Goal: Information Seeking & Learning: Learn about a topic

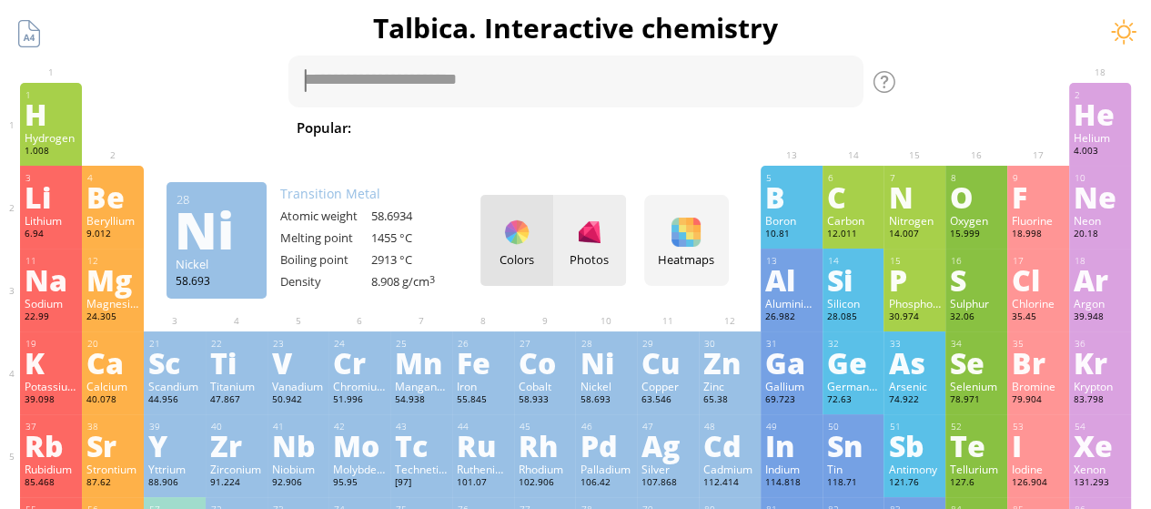
click at [606, 283] on div "Photos" at bounding box center [589, 240] width 73 height 91
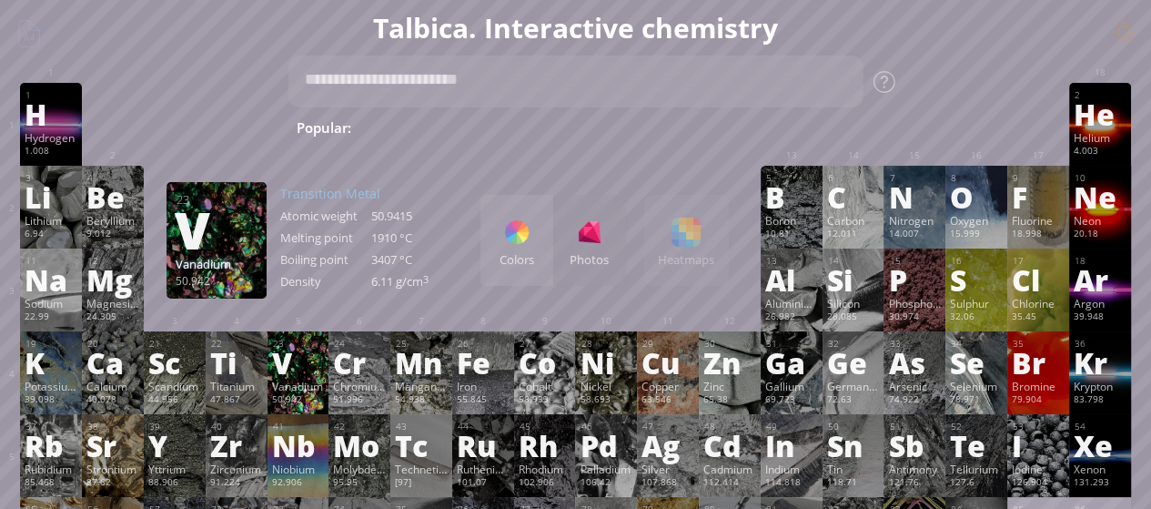
click at [285, 373] on div "V" at bounding box center [298, 362] width 53 height 29
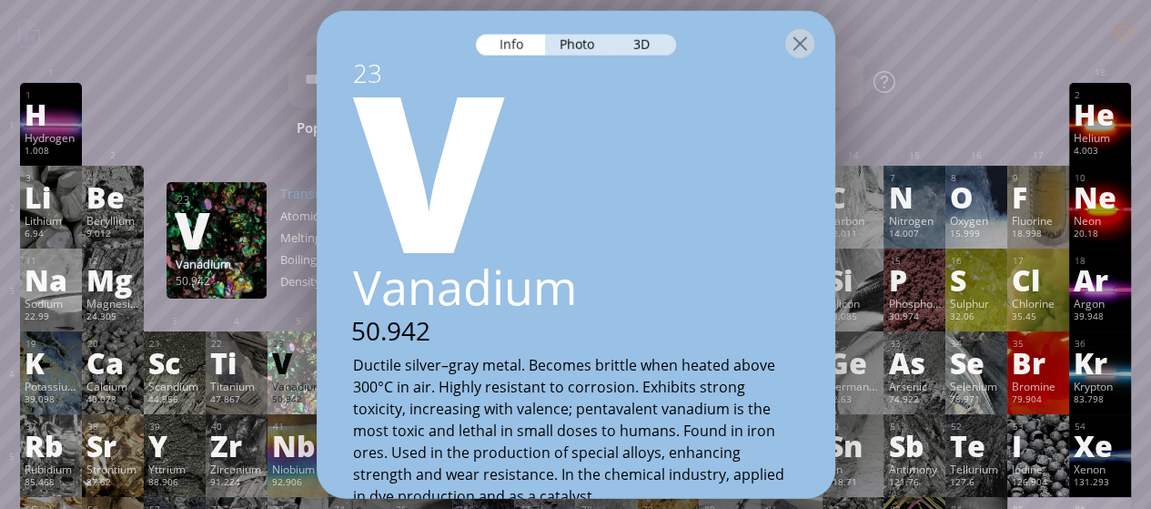
click at [593, 57] on div at bounding box center [576, 42] width 519 height 64
click at [593, 54] on div "Photo" at bounding box center [578, 44] width 66 height 21
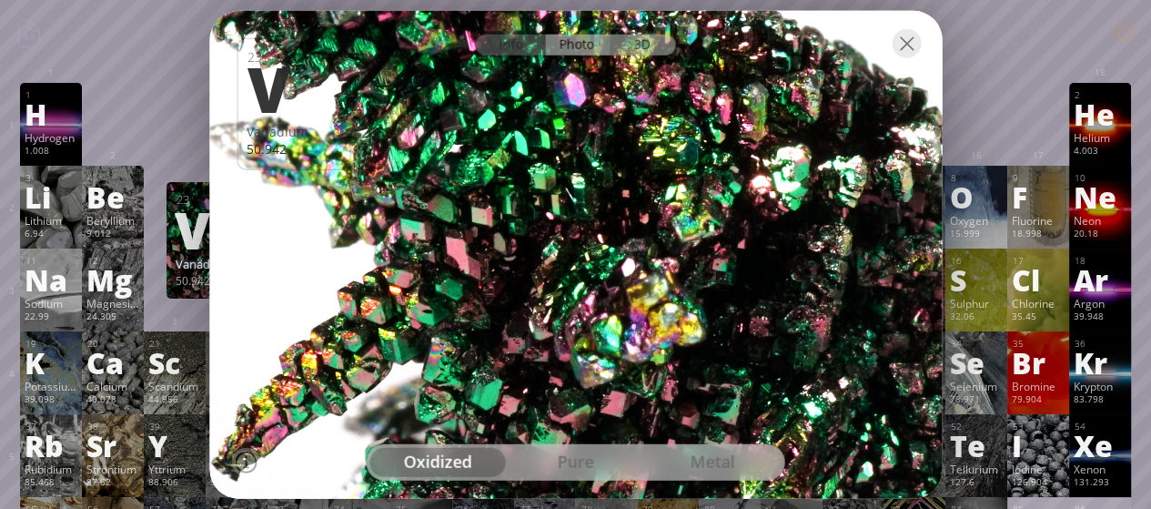
click at [633, 47] on div "3D" at bounding box center [643, 44] width 66 height 21
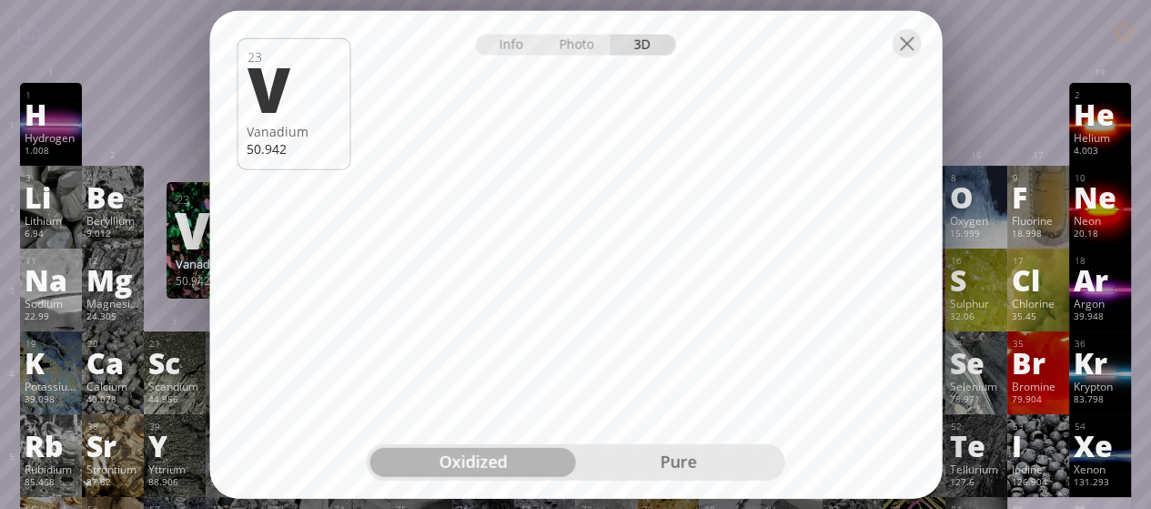
click at [722, 469] on div "pure" at bounding box center [679, 462] width 206 height 29
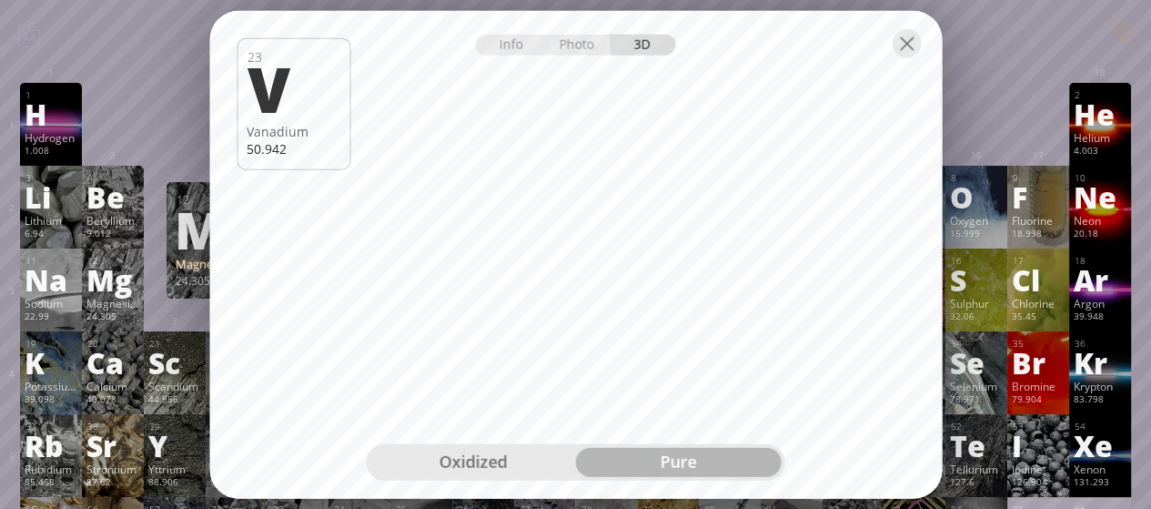
click at [102, 305] on div "Magnesium" at bounding box center [112, 303] width 53 height 15
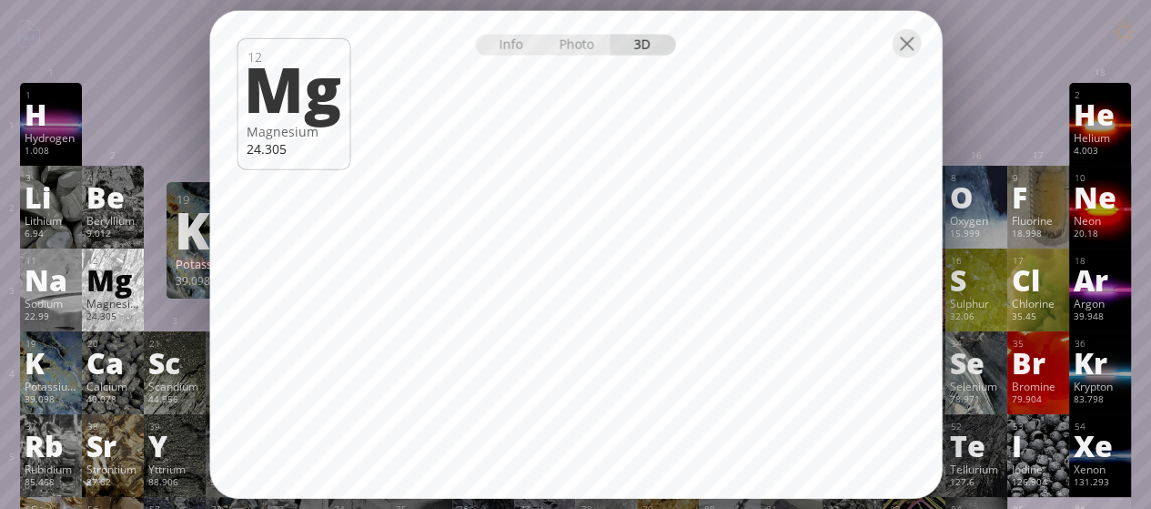
click at [52, 368] on div "K" at bounding box center [51, 362] width 53 height 29
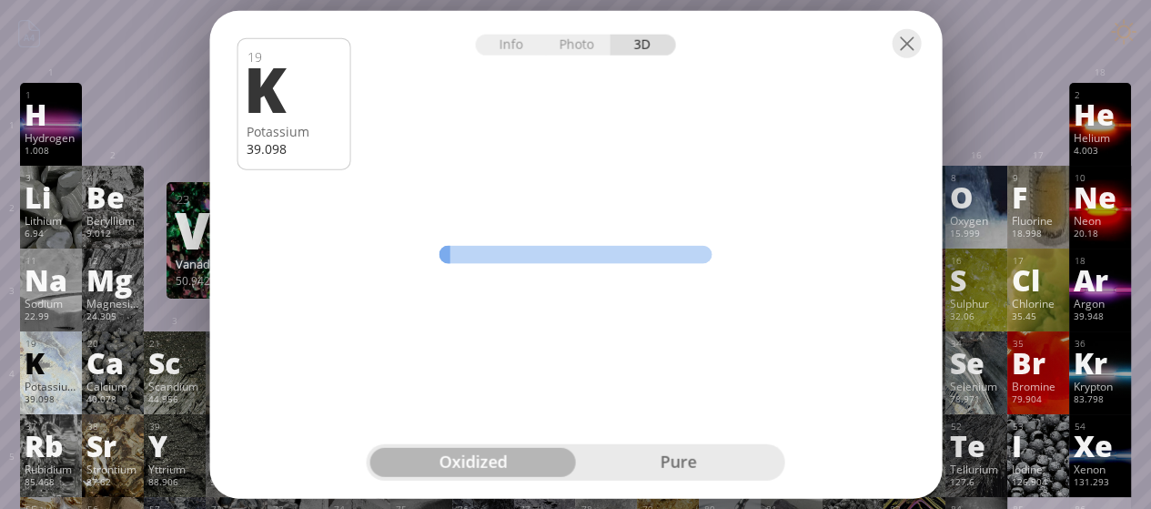
click at [640, 461] on div "pure" at bounding box center [679, 462] width 206 height 29
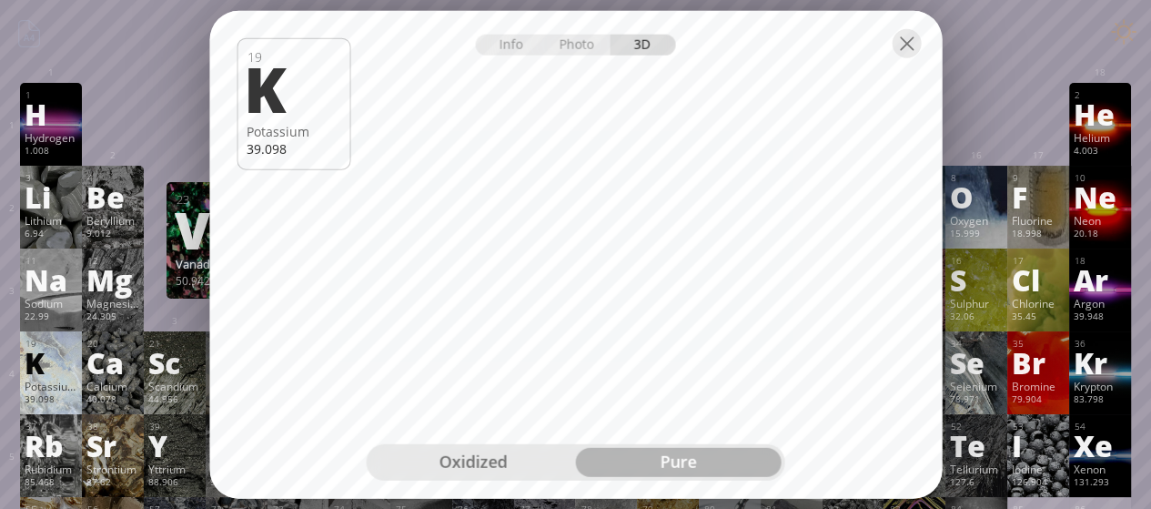
click at [511, 453] on div "oxidized" at bounding box center [473, 462] width 206 height 29
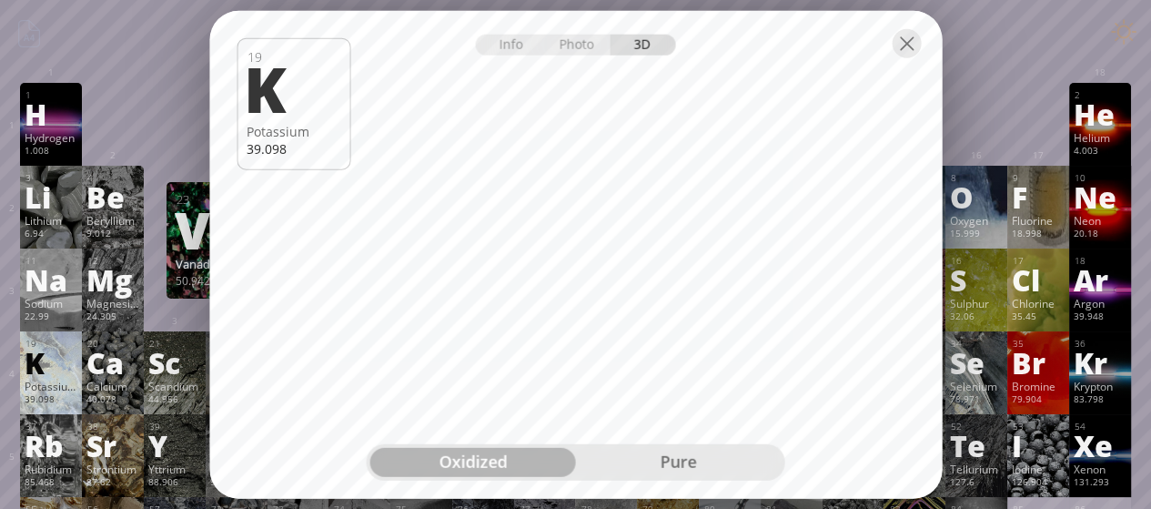
click at [633, 454] on div "pure" at bounding box center [679, 462] width 206 height 29
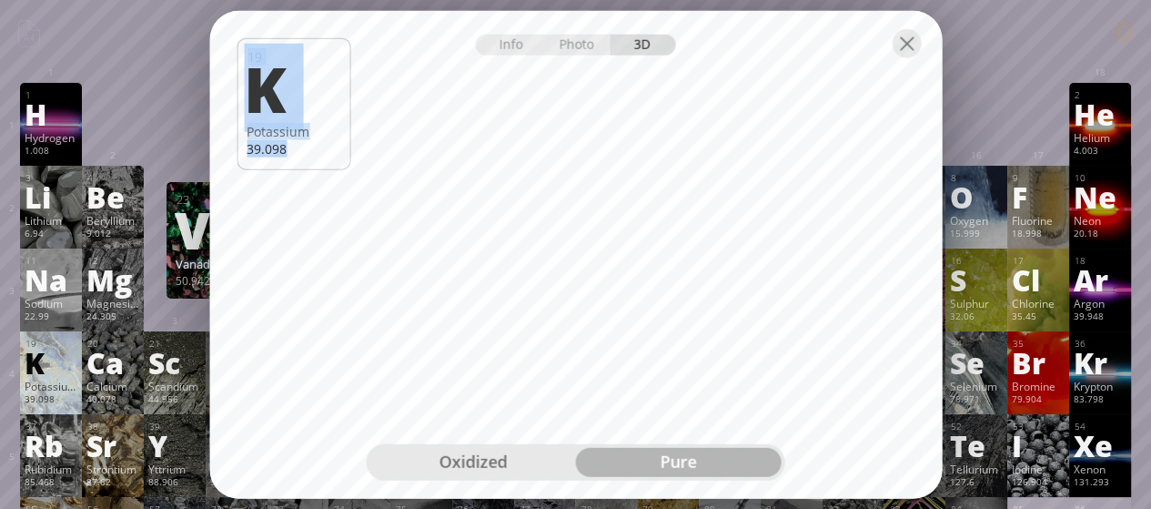
click at [626, 330] on div "Info Photo 3D Info Photo 3D 19 K Potassium 39.098 Beautiful crystals of highly …" at bounding box center [575, 254] width 732 height 489
click at [1090, 334] on div "36 Kr Krypton 83.798 +1, +2 +1, +2 -157.36 °C -153.22 °C 3.75 g/l [Ar]4s 2 3d 1…" at bounding box center [1100, 372] width 62 height 83
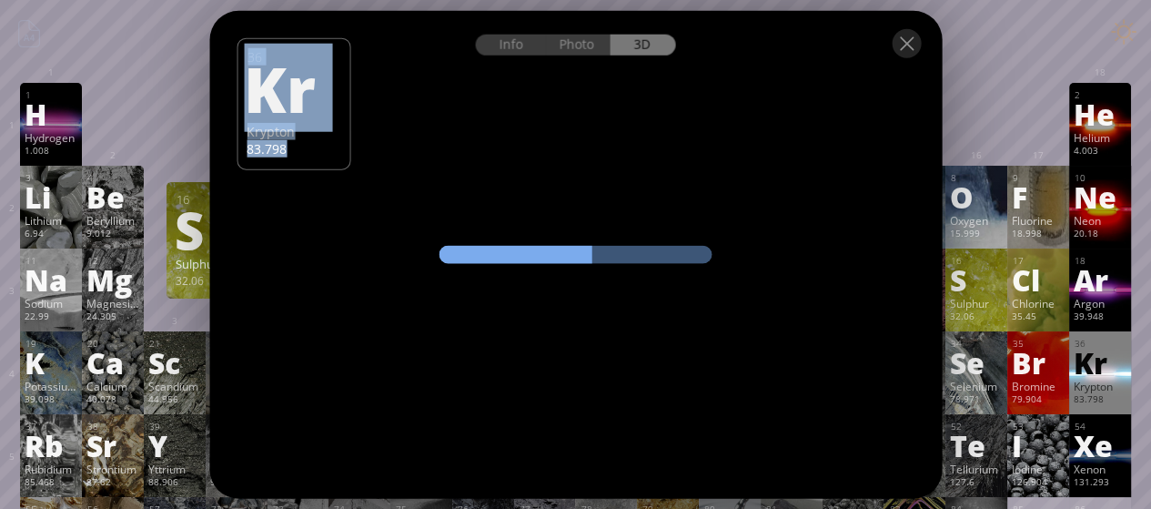
click at [993, 277] on div "S" at bounding box center [976, 279] width 53 height 29
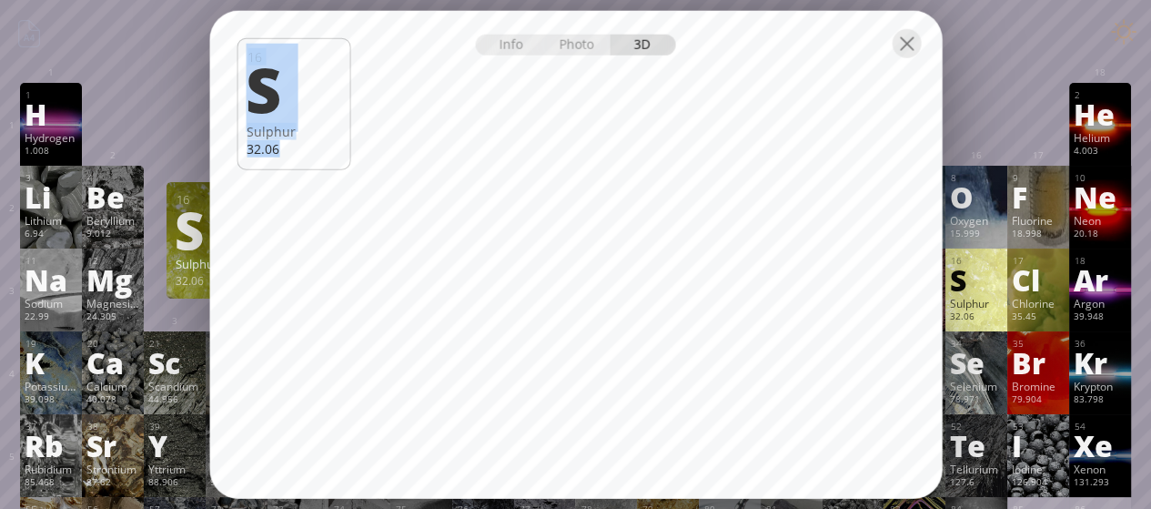
click at [324, 122] on div "Sulphur" at bounding box center [294, 130] width 94 height 17
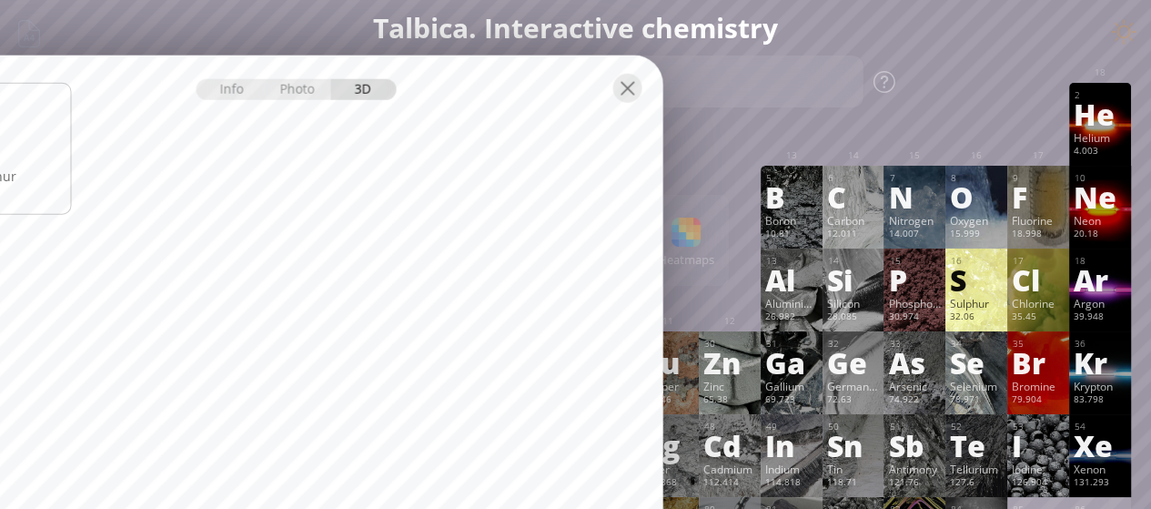
drag, startPoint x: 826, startPoint y: 29, endPoint x: 547, endPoint y: 74, distance: 282.8
click at [547, 74] on div at bounding box center [296, 87] width 732 height 64
click at [841, 314] on div "28.085" at bounding box center [853, 317] width 53 height 15
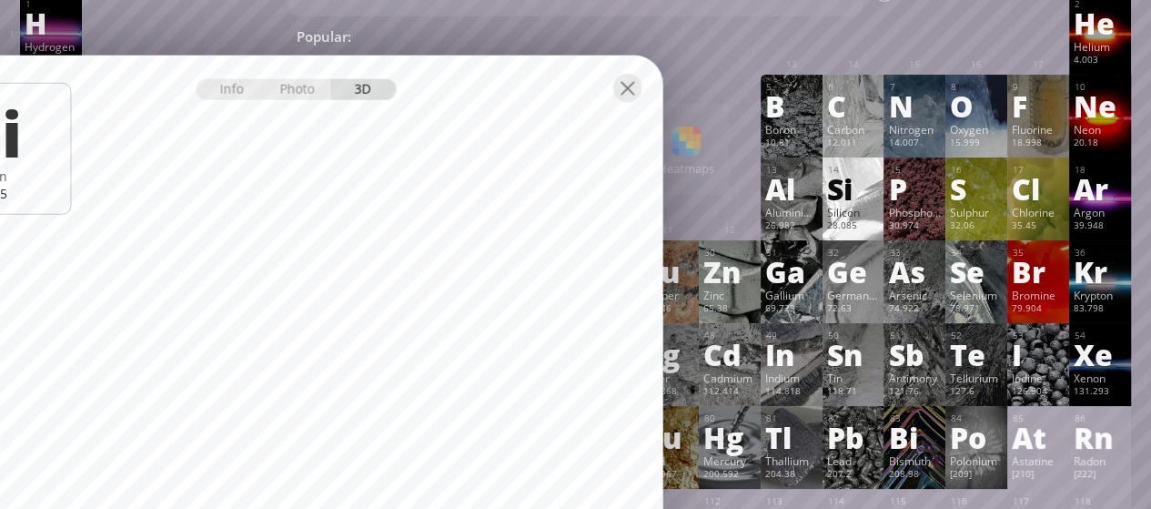
scroll to position [182, 0]
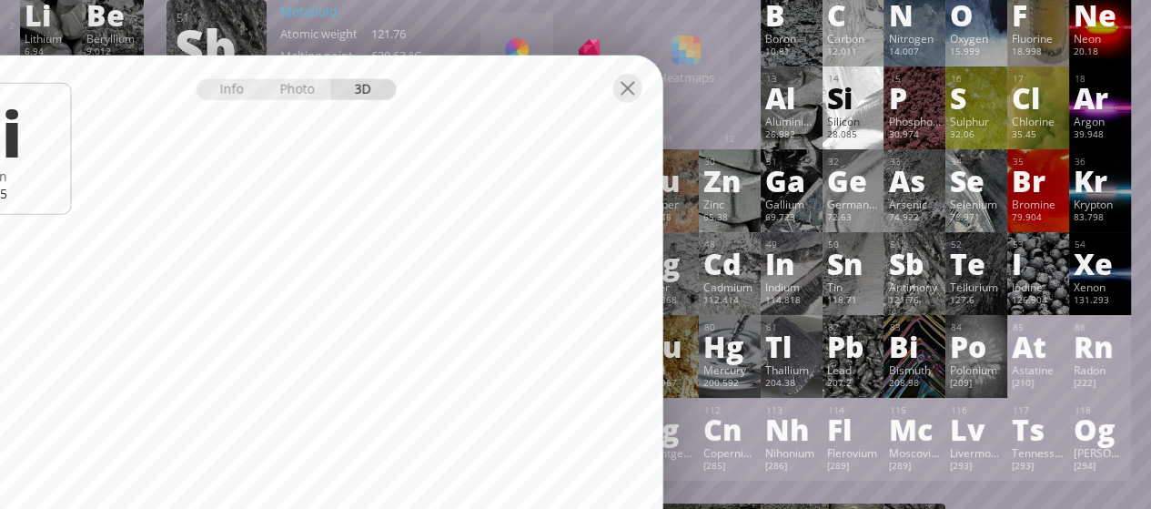
click at [935, 297] on div "121.76" at bounding box center [914, 301] width 53 height 15
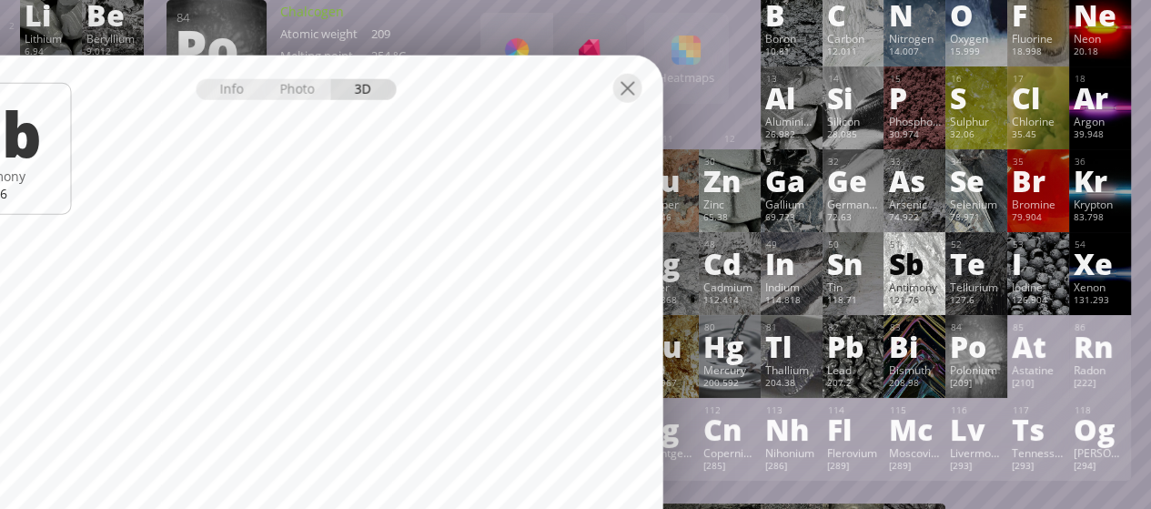
click at [966, 360] on div "Po" at bounding box center [976, 345] width 53 height 29
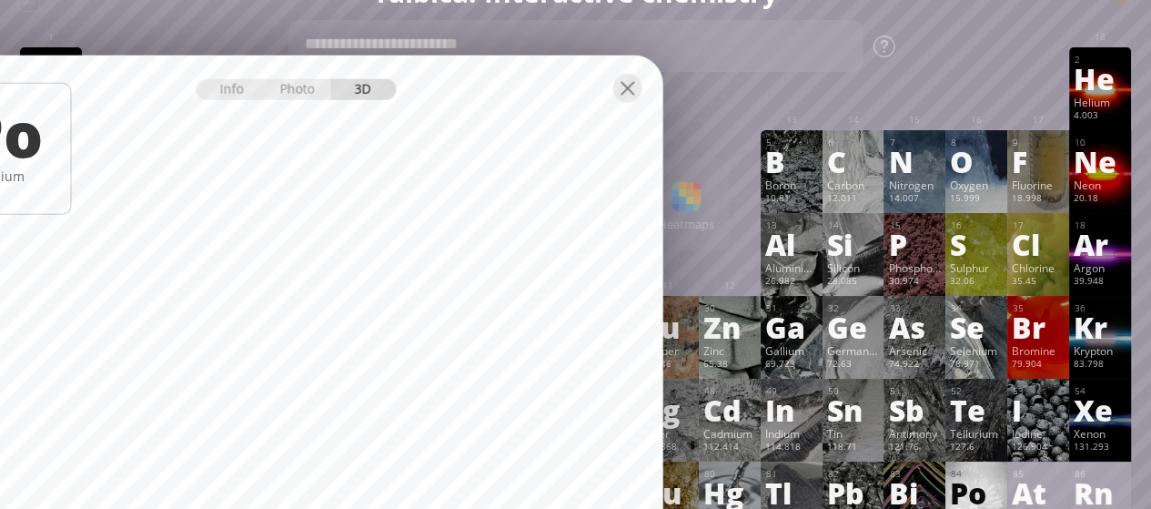
scroll to position [0, 0]
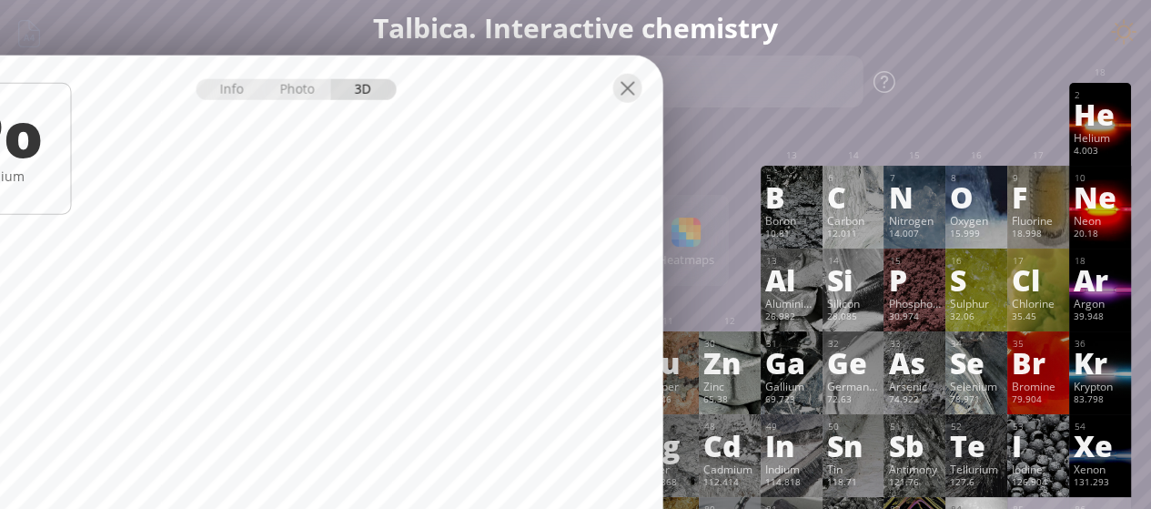
click at [1110, 229] on div "20.18" at bounding box center [1100, 234] width 53 height 15
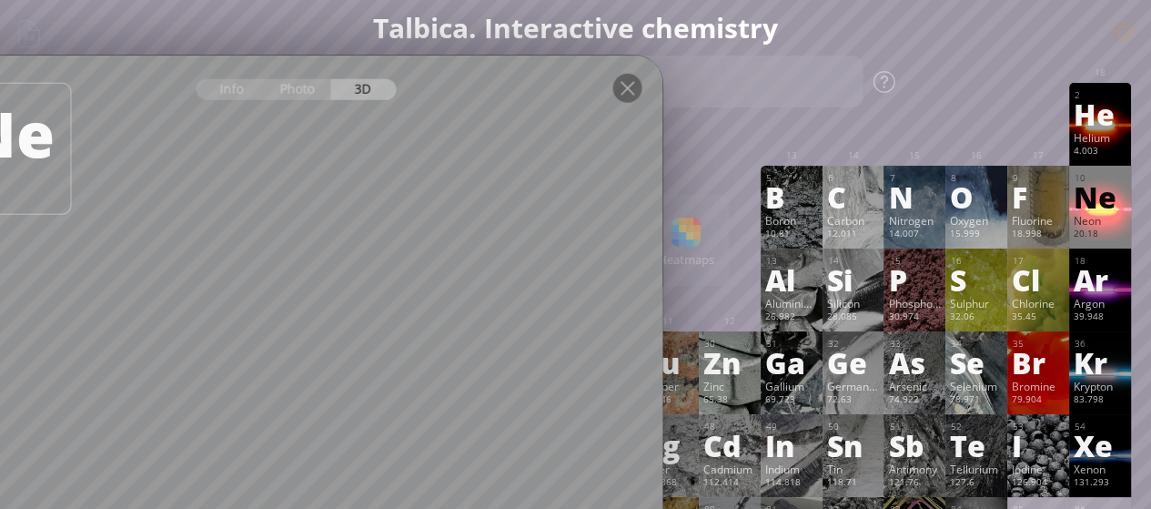
click at [1094, 291] on div "Ar" at bounding box center [1100, 279] width 53 height 29
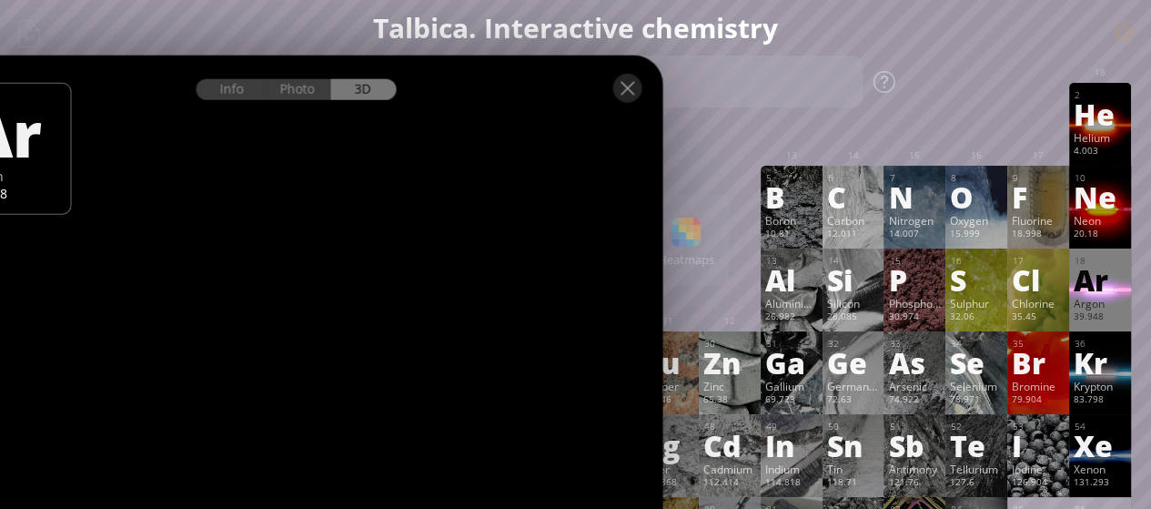
scroll to position [91, 0]
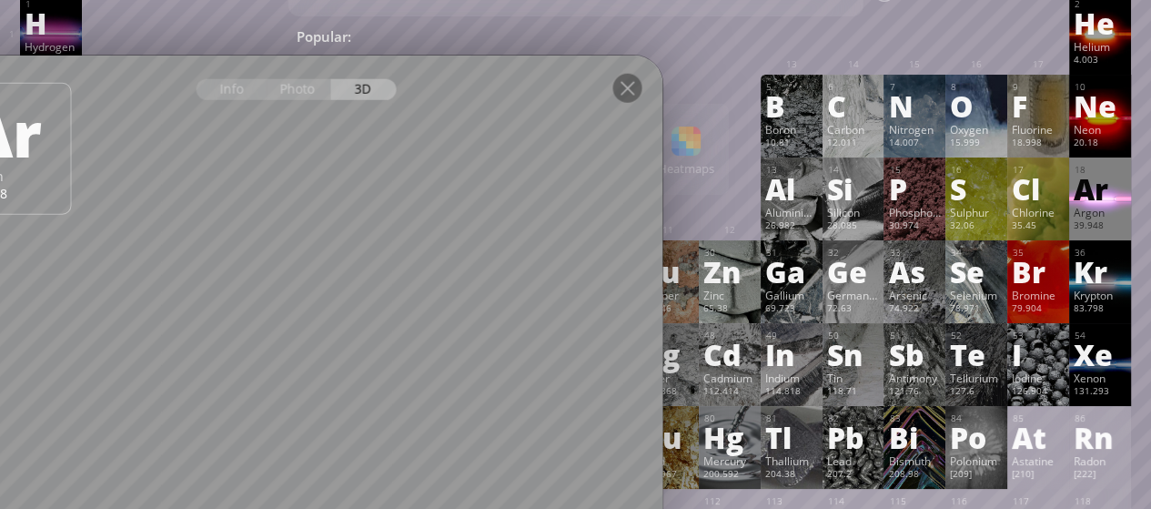
click at [1119, 368] on div "Xe" at bounding box center [1100, 353] width 53 height 29
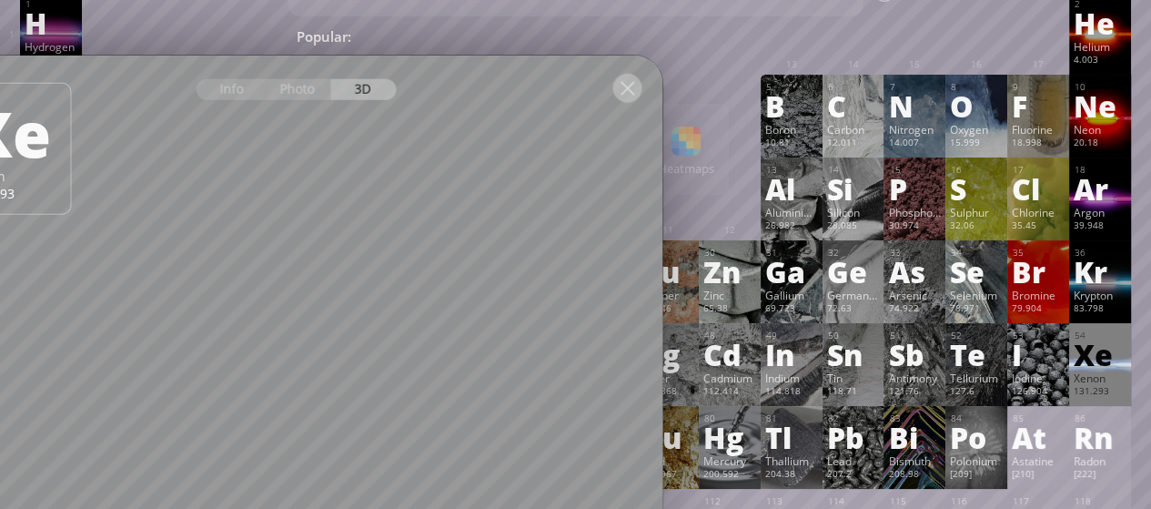
click at [633, 80] on div at bounding box center [626, 87] width 29 height 29
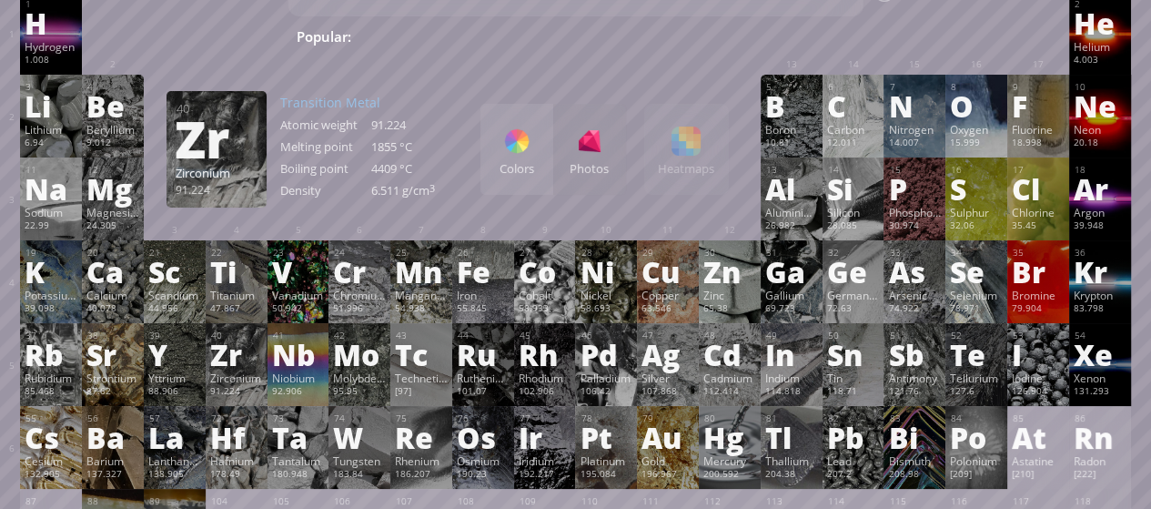
scroll to position [364, 0]
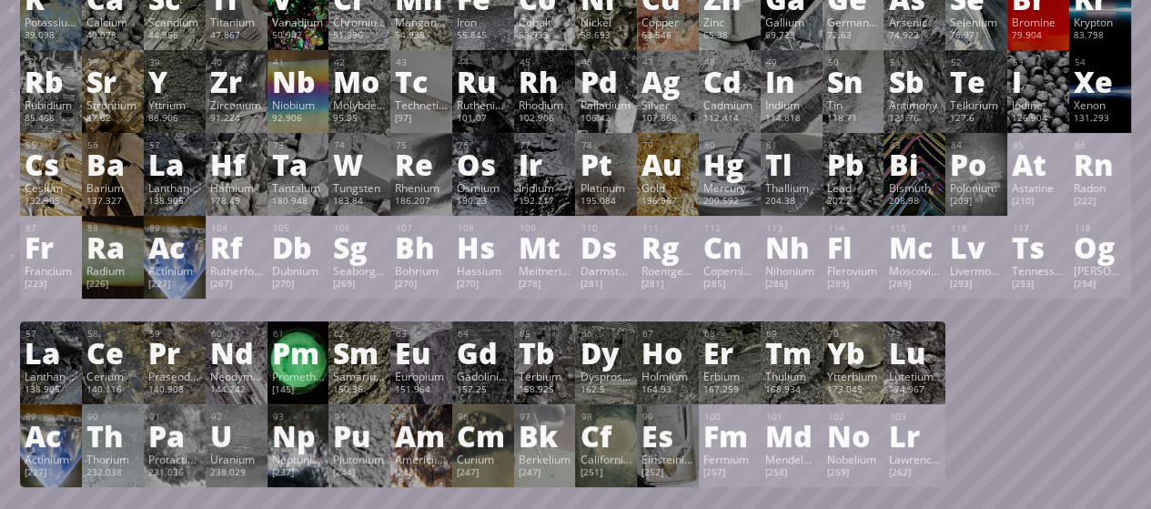
click at [313, 358] on div "Pm" at bounding box center [298, 352] width 53 height 29
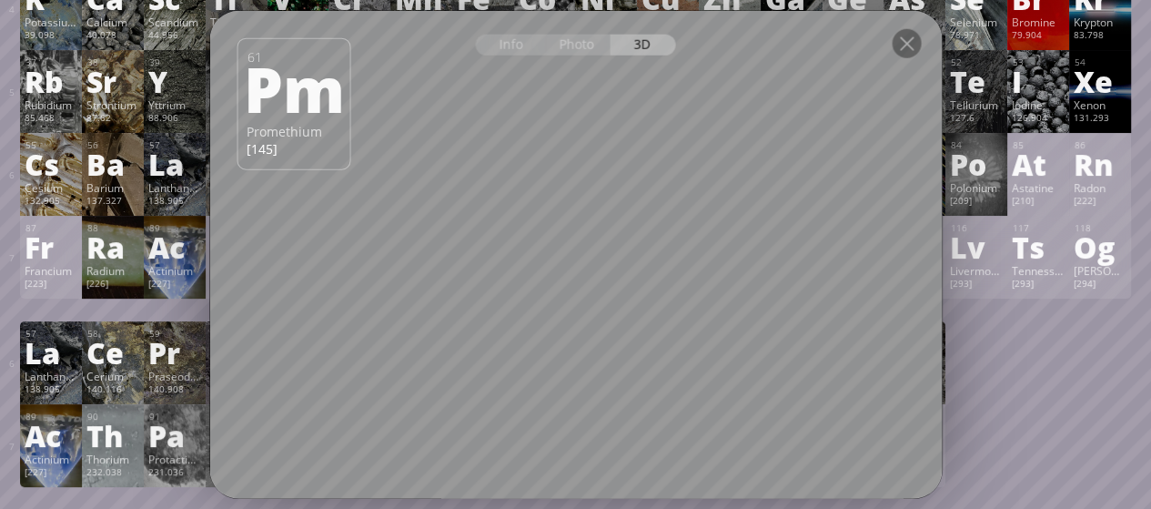
click at [127, 367] on div "Ce" at bounding box center [112, 352] width 53 height 29
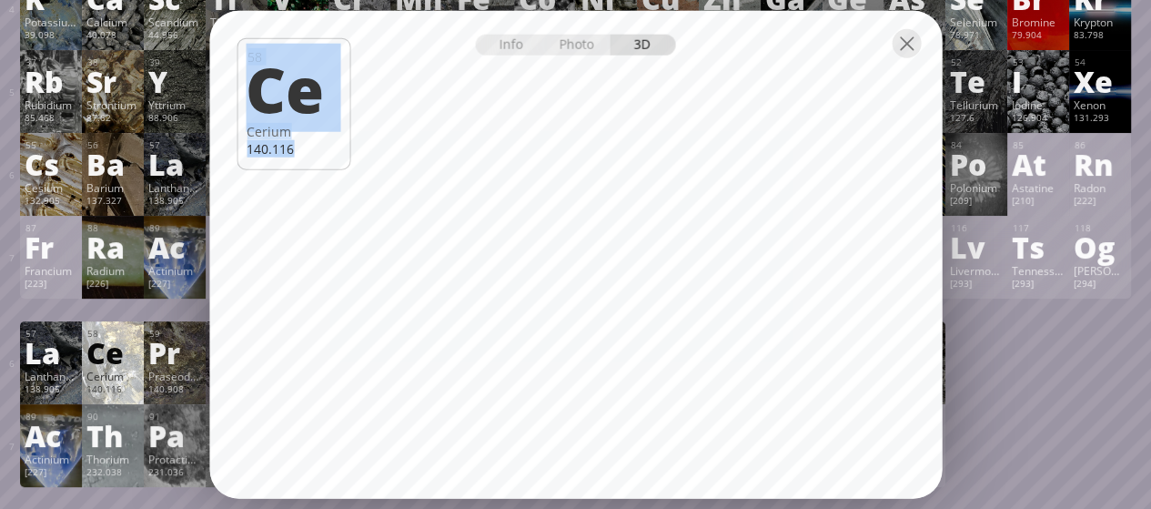
click at [679, 329] on div "Info Photo 3D Info Photo 3D [DATE] Cerium 140.116 Beautiful crystals of highly …" at bounding box center [575, 254] width 732 height 489
click at [306, 146] on div "140.116" at bounding box center [294, 147] width 94 height 17
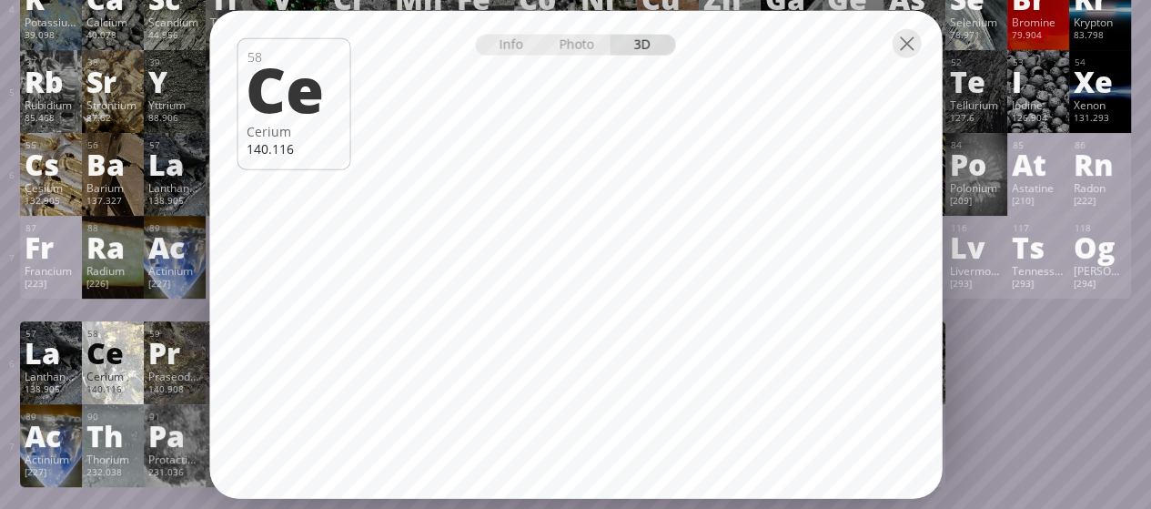
click at [306, 146] on div "140.116" at bounding box center [294, 147] width 94 height 17
click at [54, 377] on div "Lanthanum" at bounding box center [51, 375] width 53 height 15
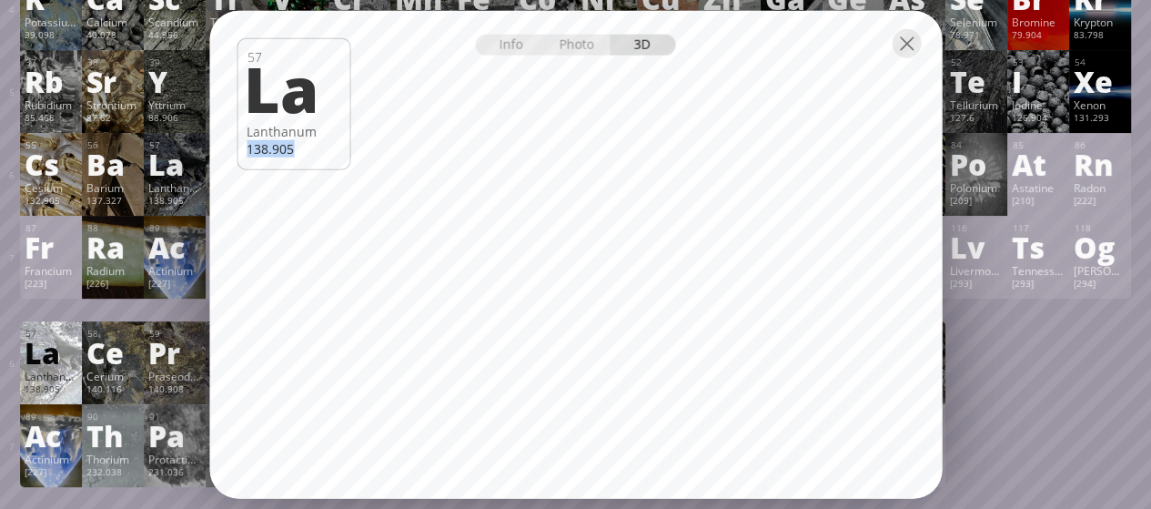
click at [66, 440] on div "Ac" at bounding box center [51, 434] width 53 height 29
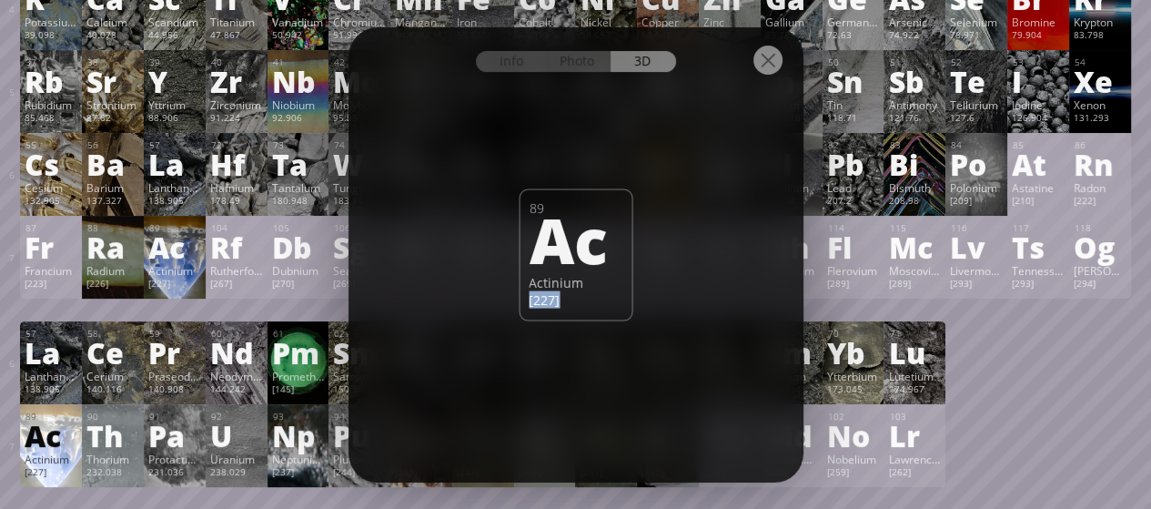
click at [175, 282] on div "[227]" at bounding box center [174, 284] width 53 height 15
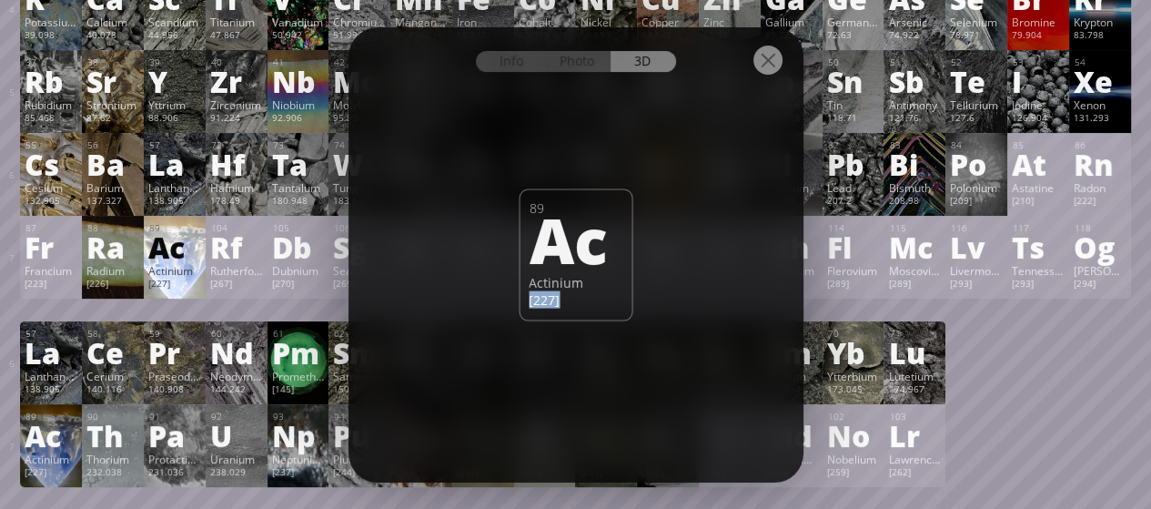
click at [109, 282] on div "[226]" at bounding box center [112, 284] width 53 height 15
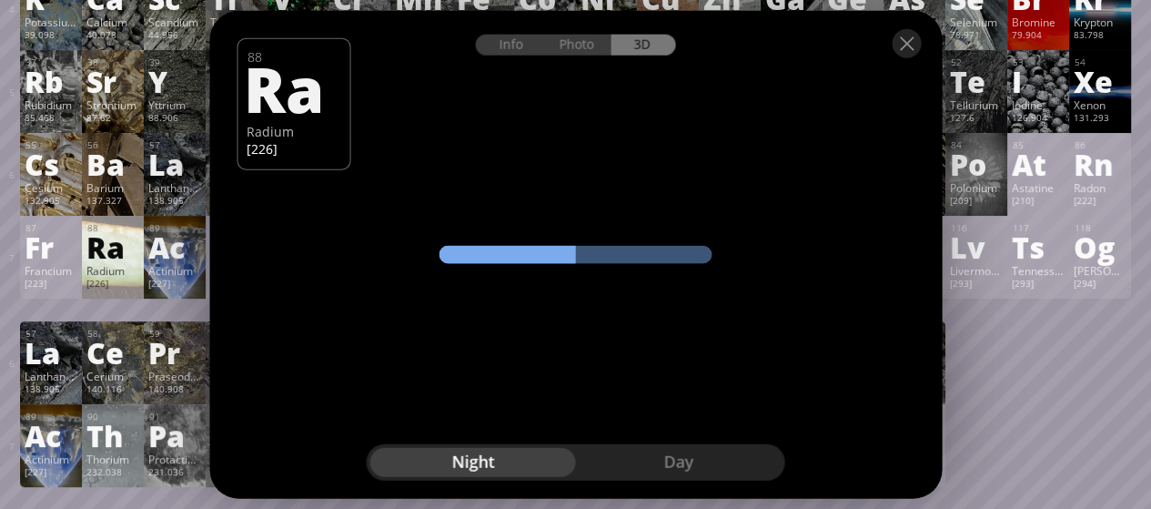
click at [675, 460] on div "Day" at bounding box center [679, 462] width 206 height 29
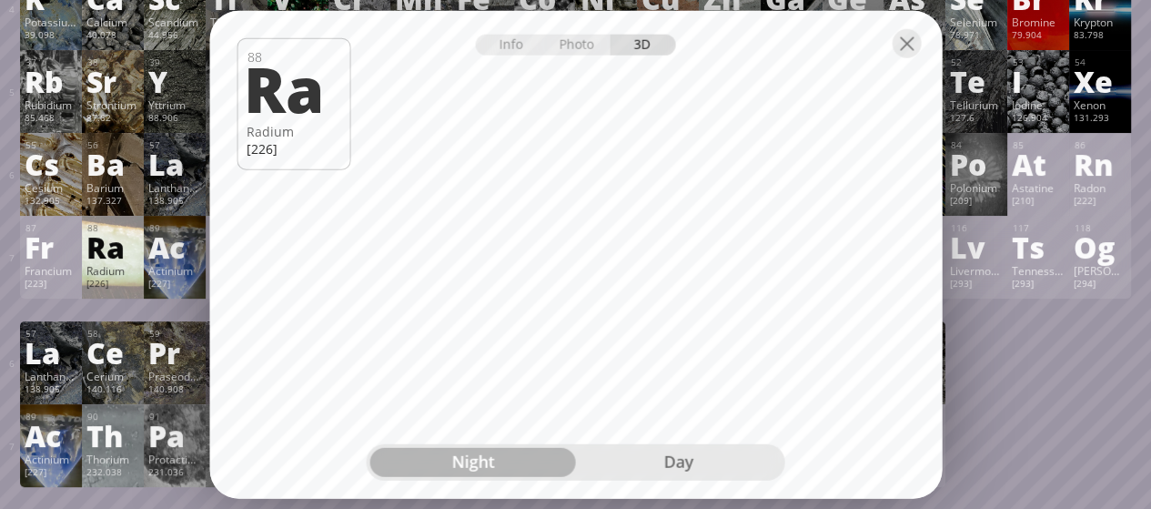
scroll to position [0, 0]
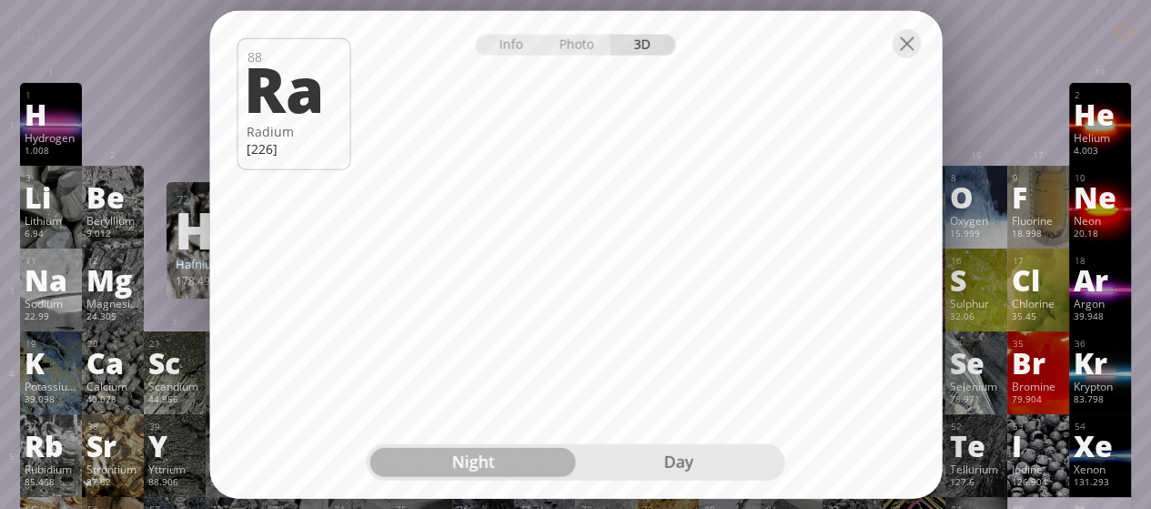
click at [686, 459] on div "Day" at bounding box center [679, 462] width 206 height 29
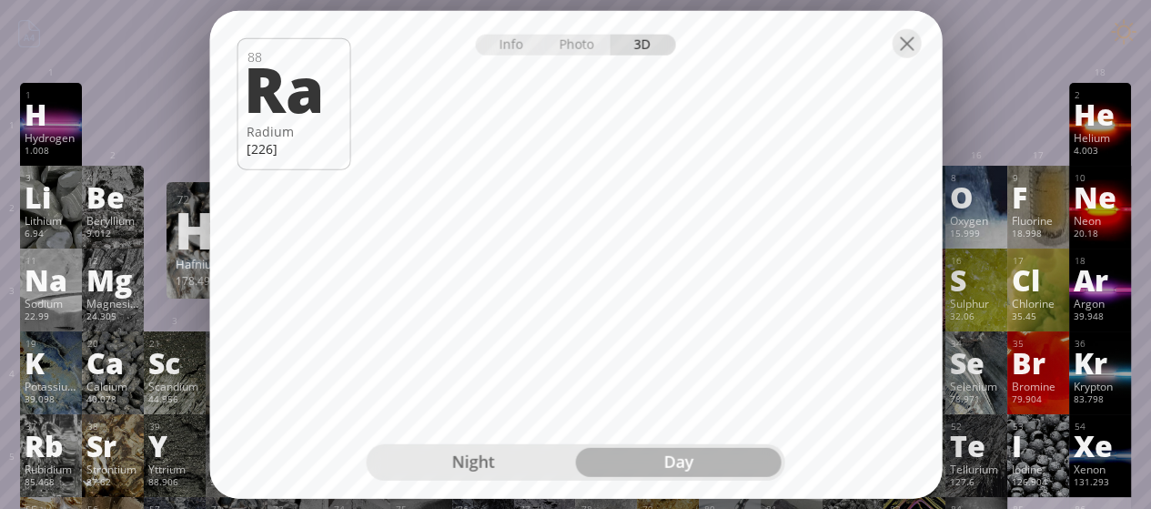
click at [611, 35] on div "Info Photo 3D" at bounding box center [576, 44] width 200 height 21
click at [582, 45] on div "Photo" at bounding box center [578, 44] width 66 height 21
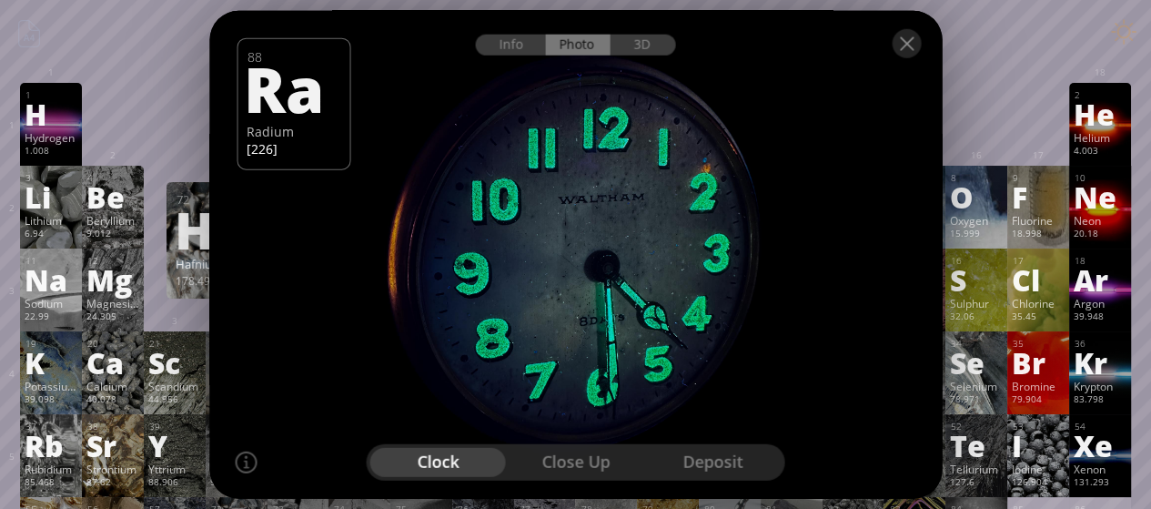
click at [593, 468] on div "close up" at bounding box center [575, 462] width 137 height 29
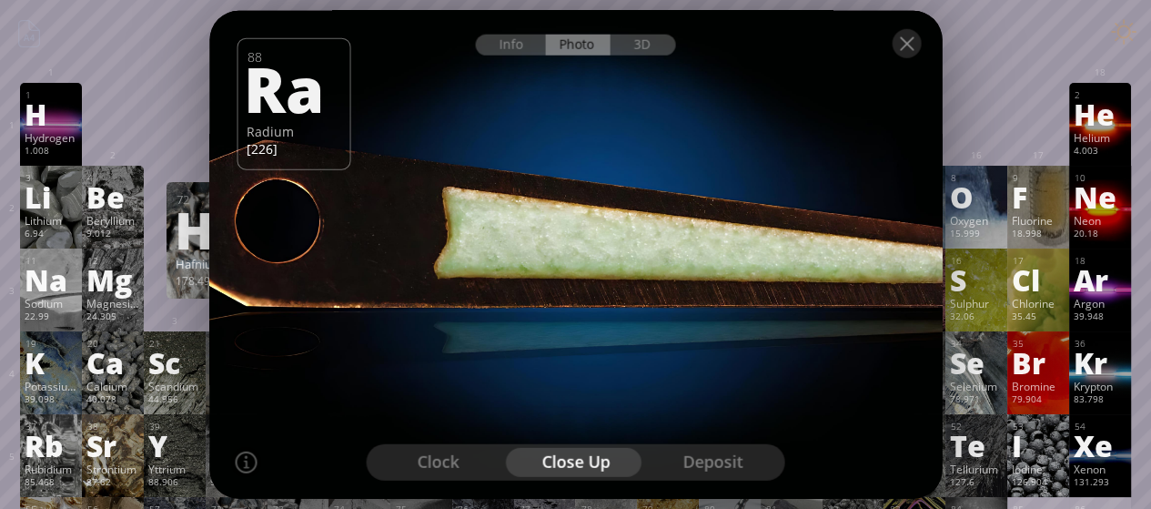
click at [650, 458] on div "deposit" at bounding box center [712, 462] width 137 height 29
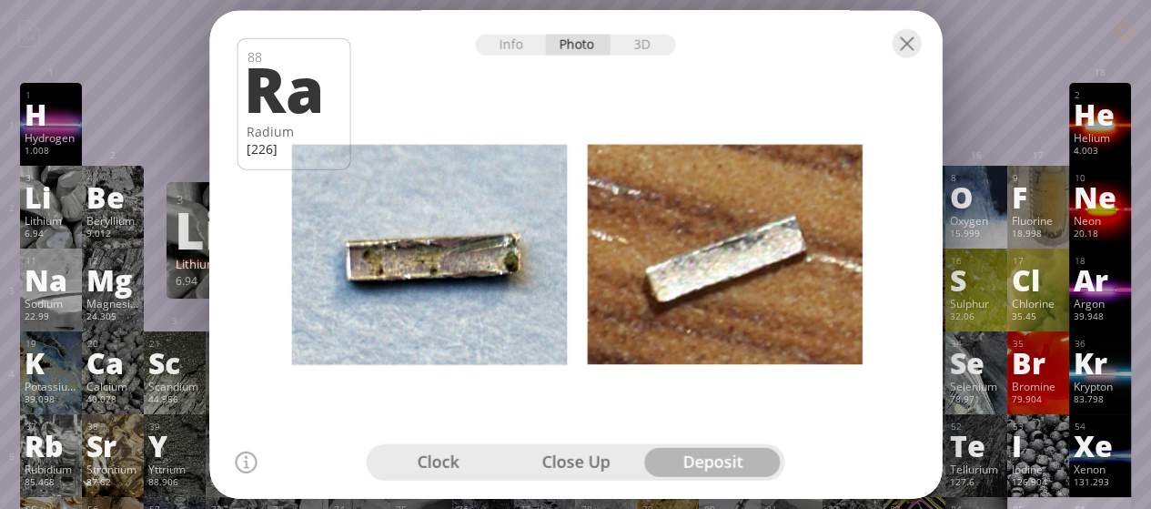
click at [70, 205] on div "Li" at bounding box center [51, 196] width 53 height 29
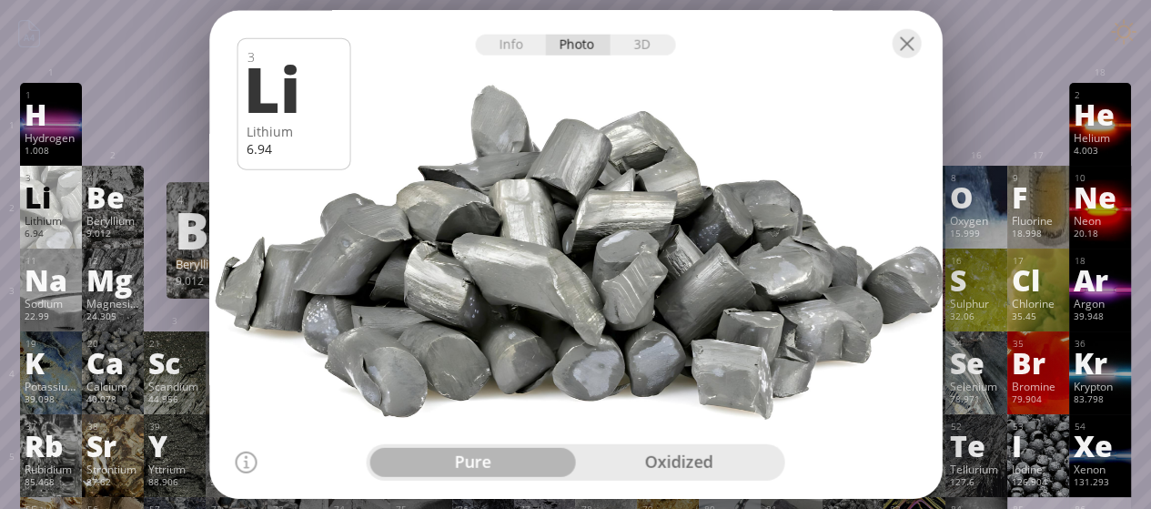
click at [686, 442] on div at bounding box center [576, 254] width 740 height 493
click at [676, 466] on div "oxidized" at bounding box center [679, 462] width 206 height 29
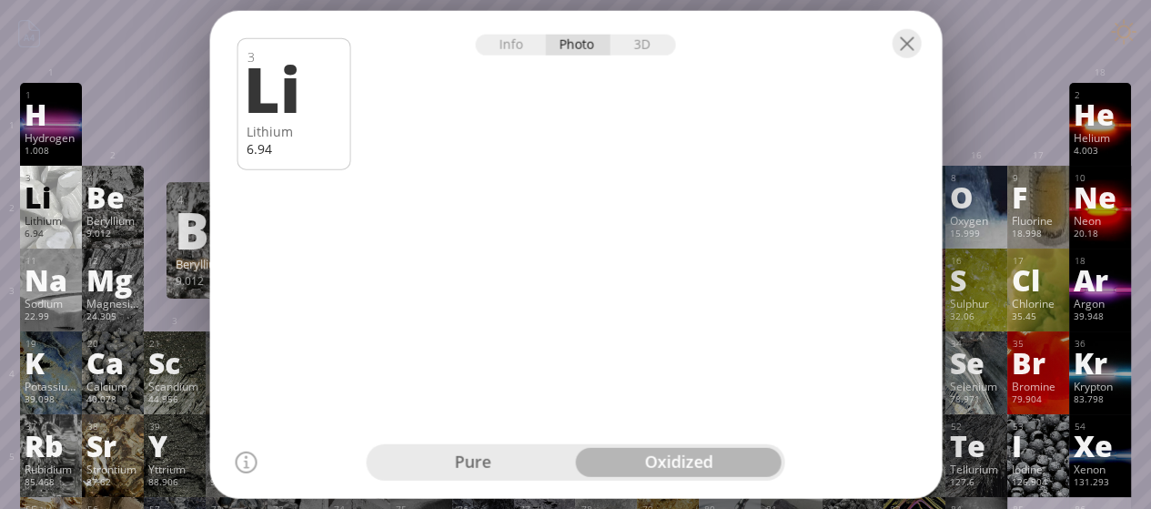
click at [621, 58] on div at bounding box center [575, 42] width 732 height 64
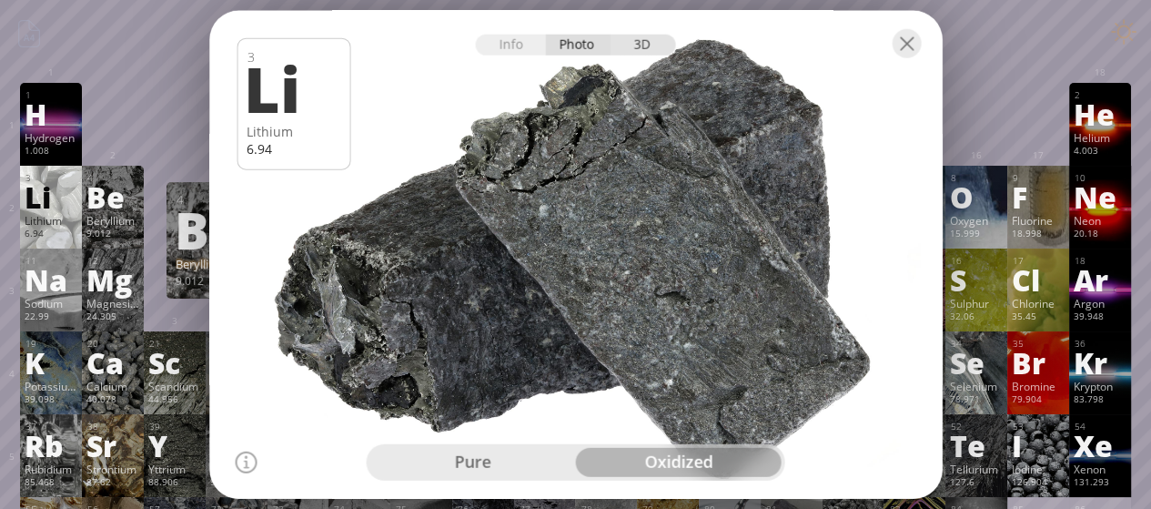
click at [615, 53] on div "3D" at bounding box center [643, 44] width 66 height 21
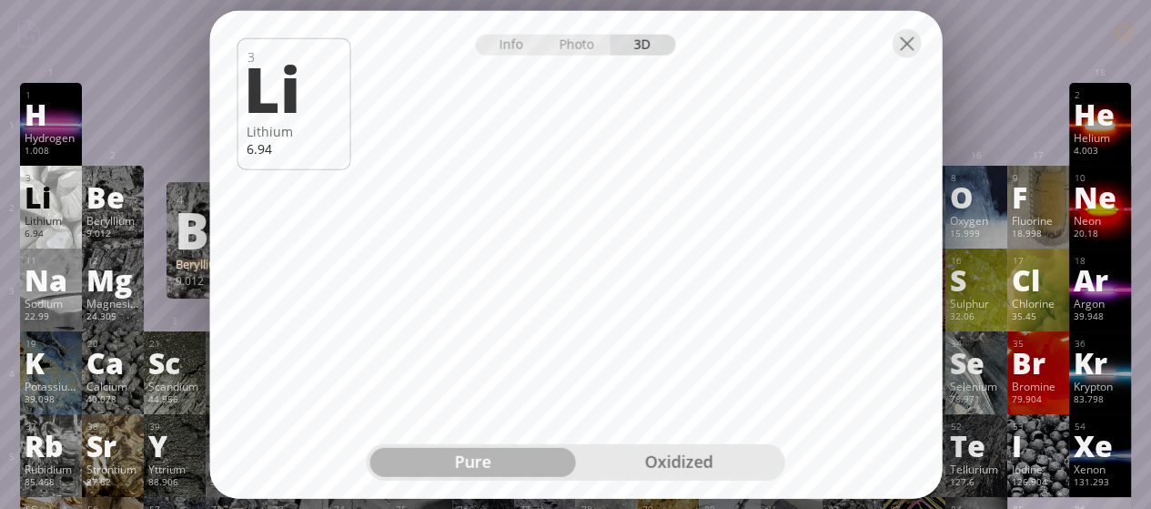
click at [638, 466] on div "oxidized" at bounding box center [679, 462] width 206 height 29
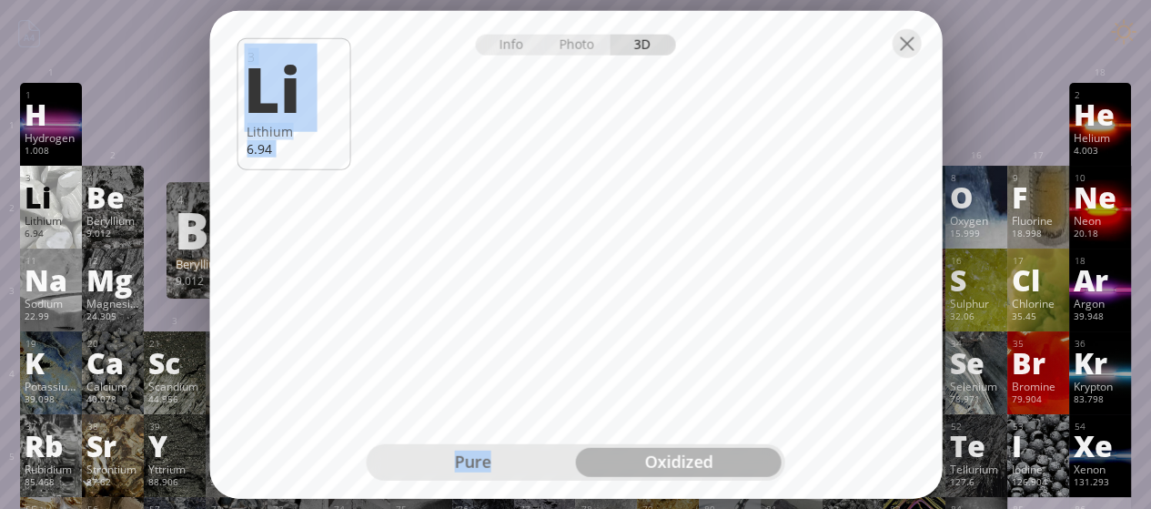
click at [507, 10] on div "The model size is ... MB. Download Downloading model... Cancel 3 Li Lithium 6.9…" at bounding box center [575, 10] width 732 height 0
click at [504, 457] on div "pure" at bounding box center [473, 462] width 206 height 29
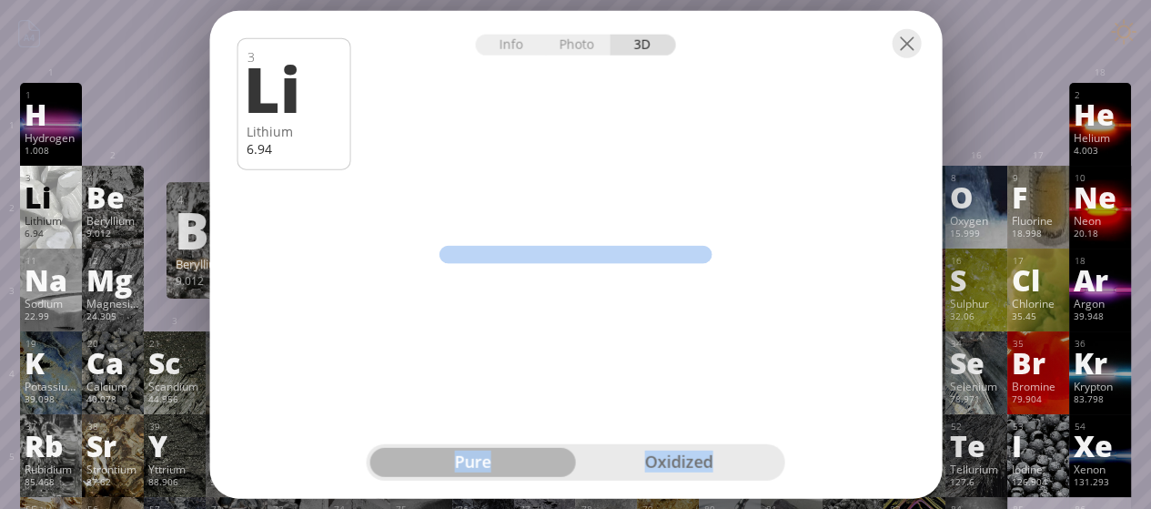
click at [504, 457] on div "pure" at bounding box center [473, 462] width 206 height 29
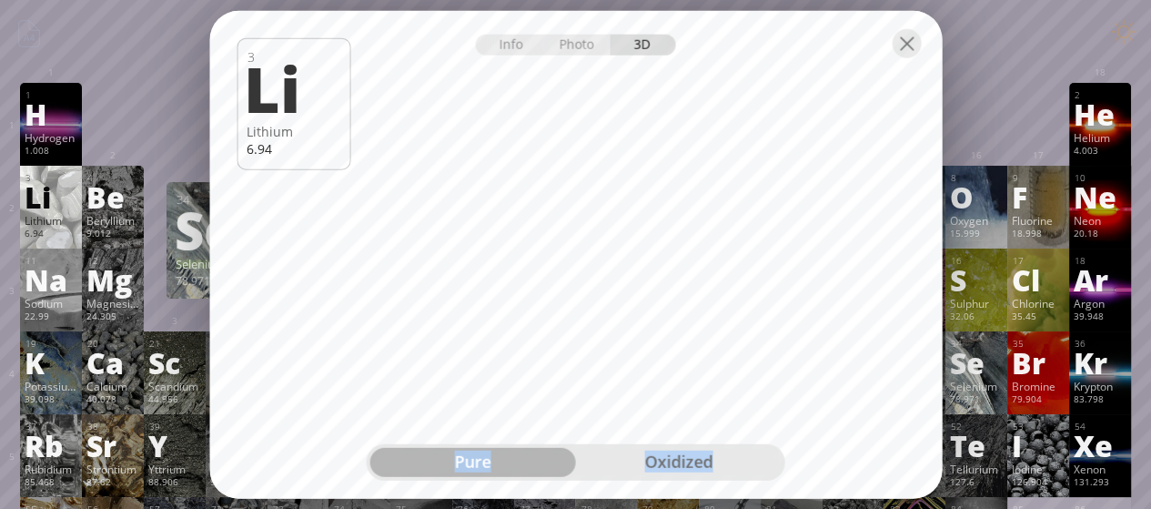
click at [985, 402] on div "78.971" at bounding box center [976, 400] width 53 height 15
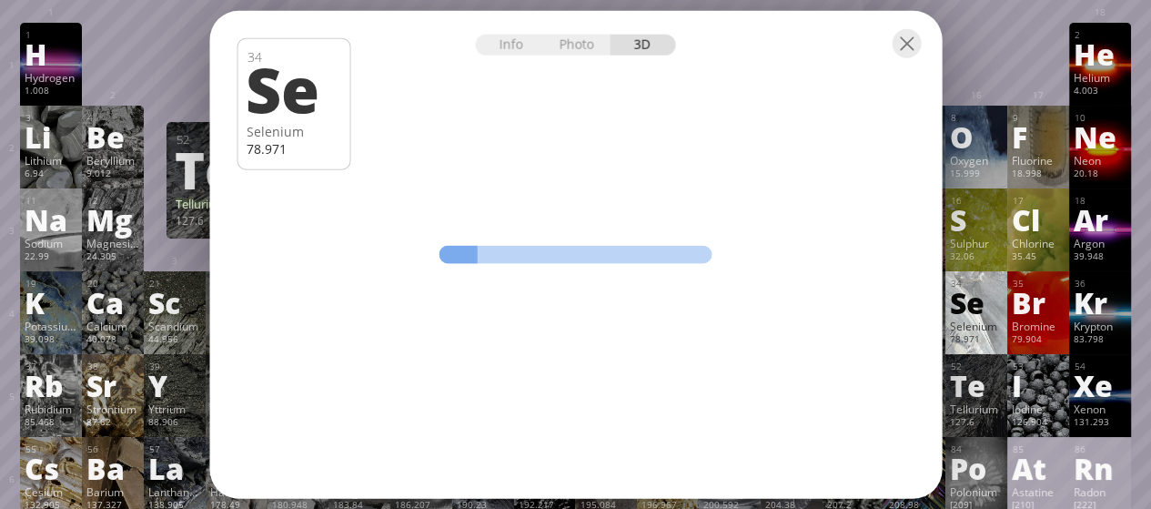
scroll to position [91, 0]
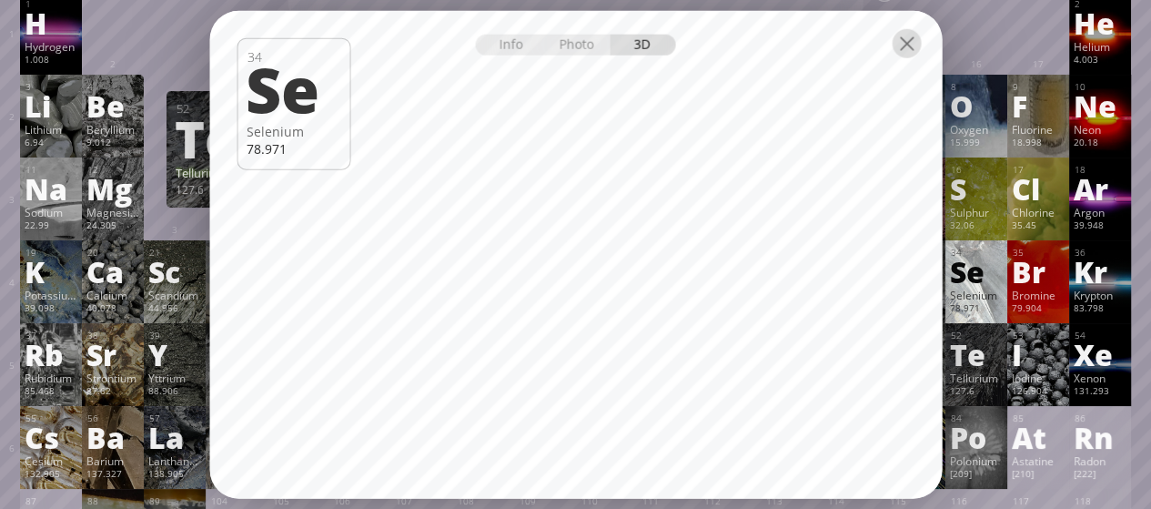
click at [915, 39] on div at bounding box center [906, 42] width 29 height 29
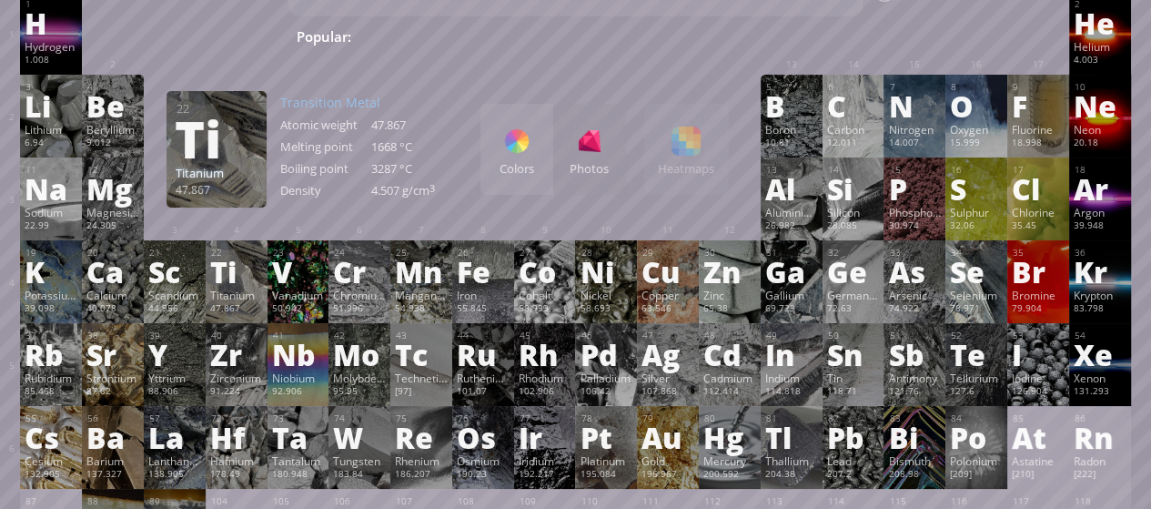
click at [244, 297] on div "Titanium" at bounding box center [236, 294] width 53 height 15
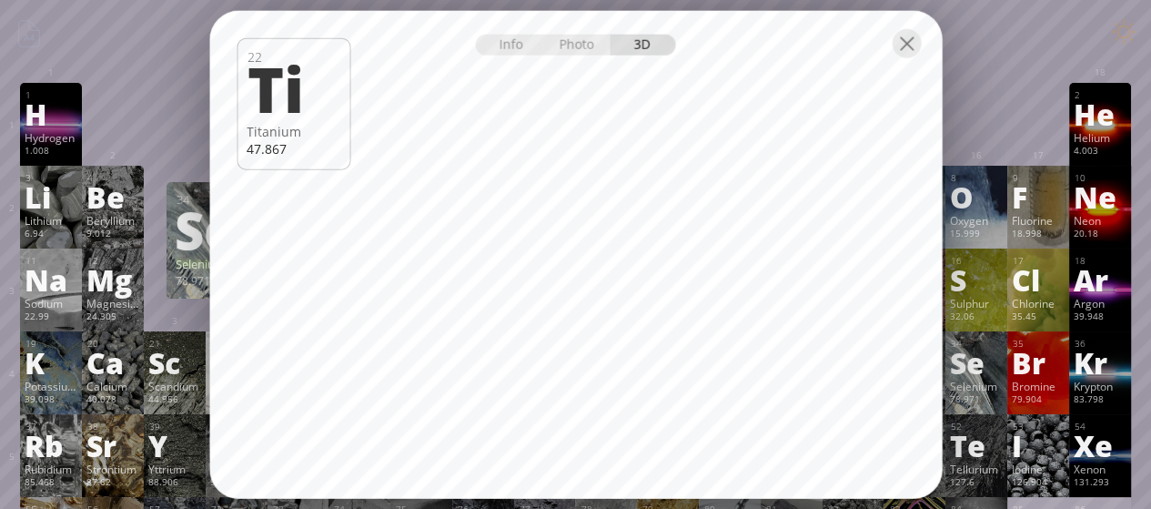
scroll to position [0, 0]
drag, startPoint x: 63, startPoint y: 298, endPoint x: 82, endPoint y: 287, distance: 22.0
click at [69, 294] on div "11 Na Sodium 22.99 −1, 0, +1 −1, 0, +1 97.72 °C 883 °C 0.968 g/cm 3 [Ne]3s 1" at bounding box center [51, 289] width 62 height 83
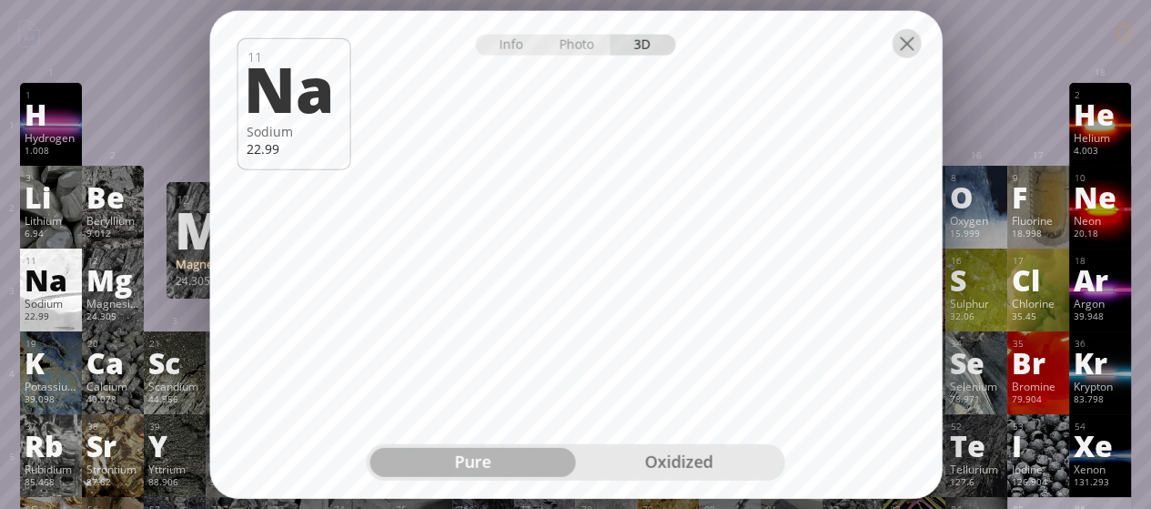
click at [912, 50] on div at bounding box center [906, 42] width 29 height 29
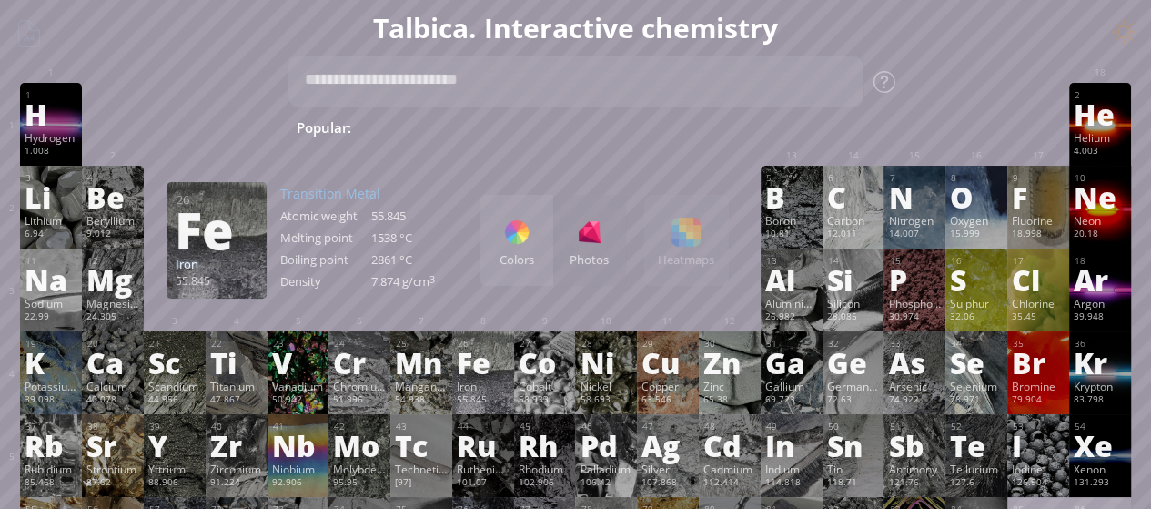
click at [459, 388] on div "26 Fe Iron 55.845 −2, −1, 0, +1, +2, +3, +4, +5, +6, +7 −2, −1, 0, +1, +2, +3, …" at bounding box center [483, 372] width 62 height 83
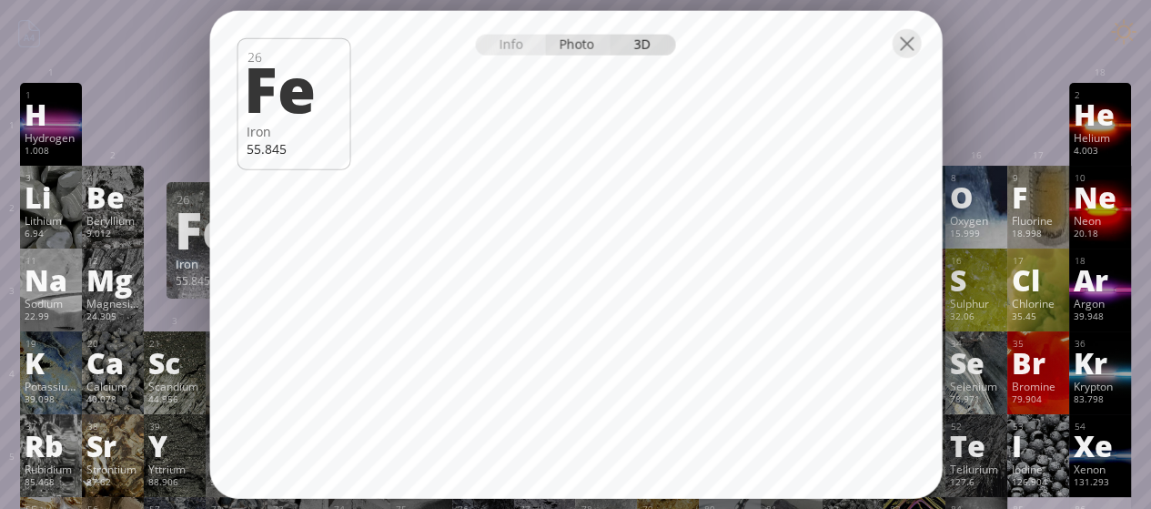
click at [571, 41] on div "Photo" at bounding box center [578, 44] width 66 height 21
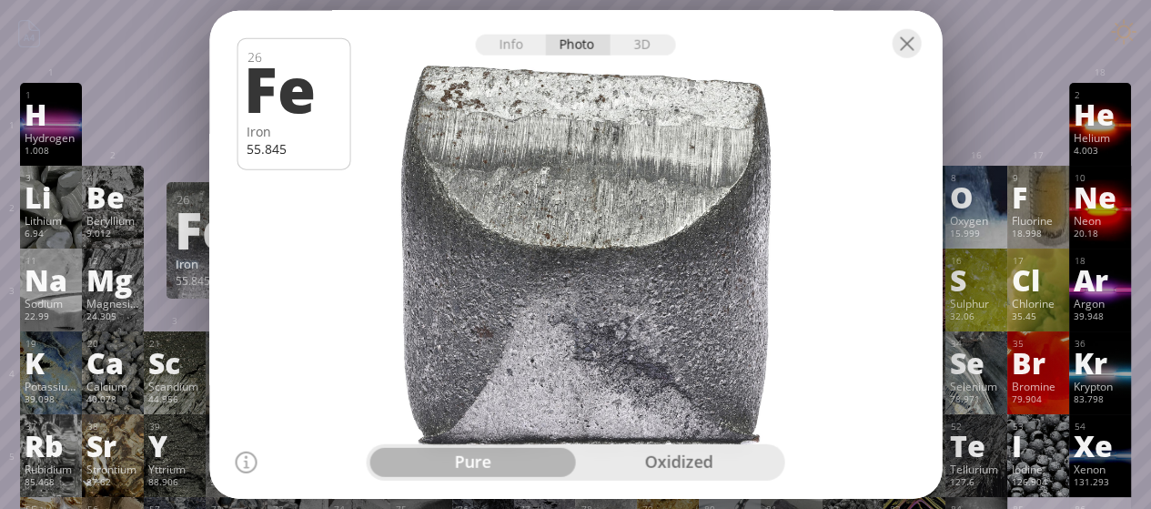
click at [677, 457] on div "oxidized" at bounding box center [679, 462] width 206 height 29
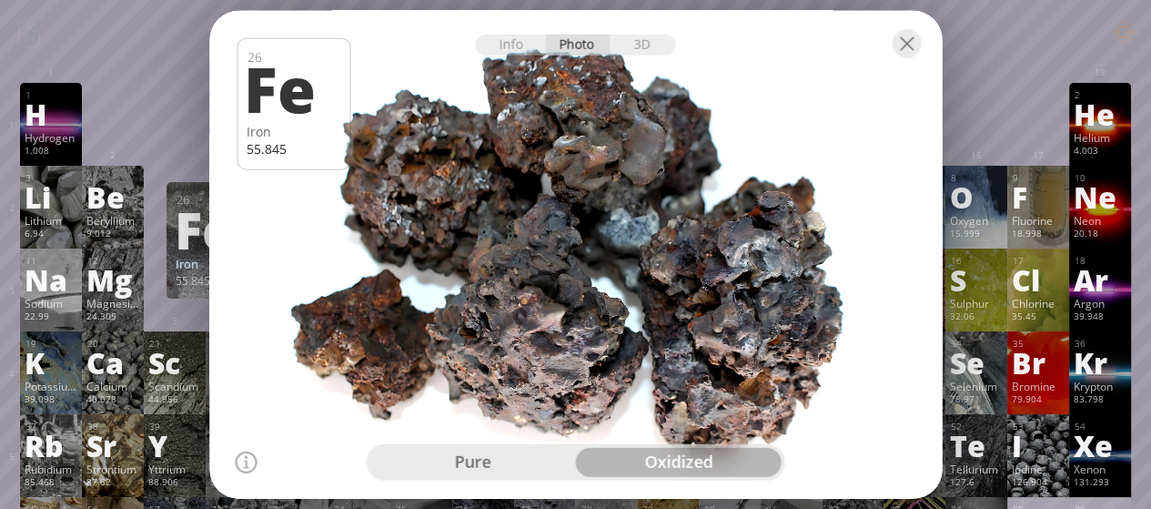
drag, startPoint x: 527, startPoint y: 372, endPoint x: 488, endPoint y: 298, distance: 83.4
click at [488, 300] on div at bounding box center [576, 254] width 740 height 493
click at [895, 46] on div at bounding box center [906, 42] width 29 height 29
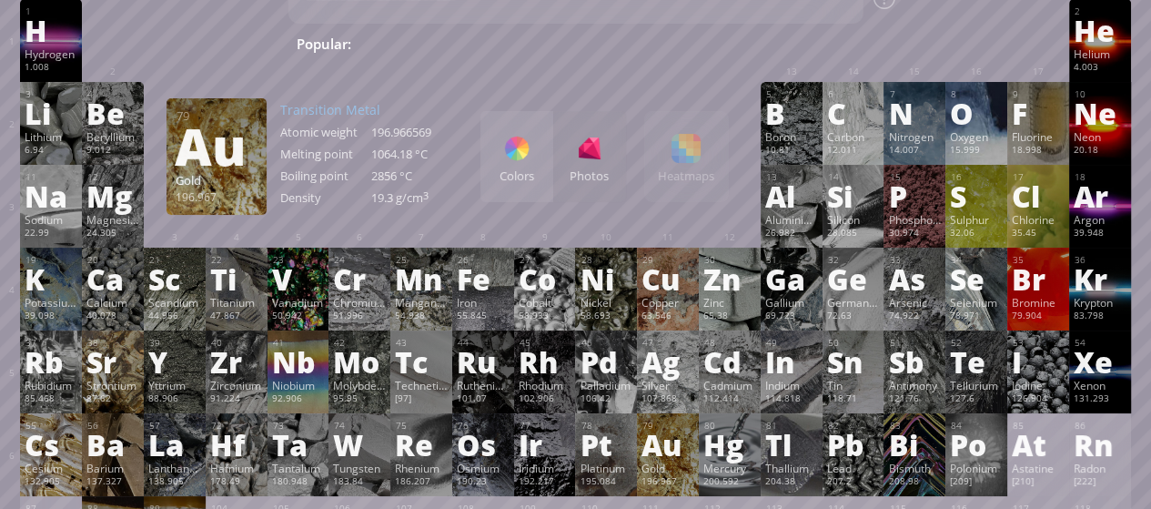
scroll to position [182, 0]
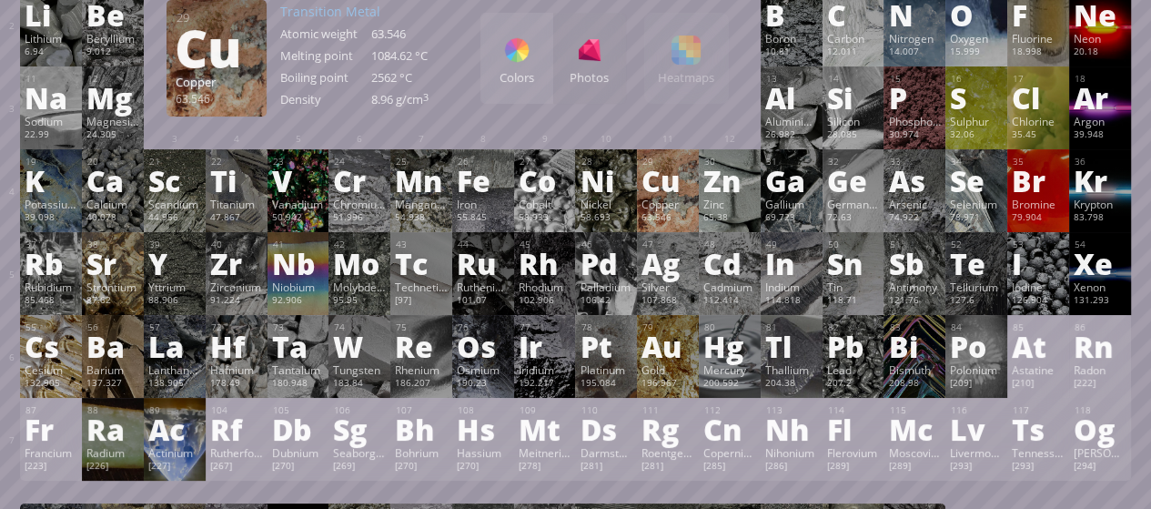
click at [691, 210] on div "Copper" at bounding box center [667, 204] width 53 height 15
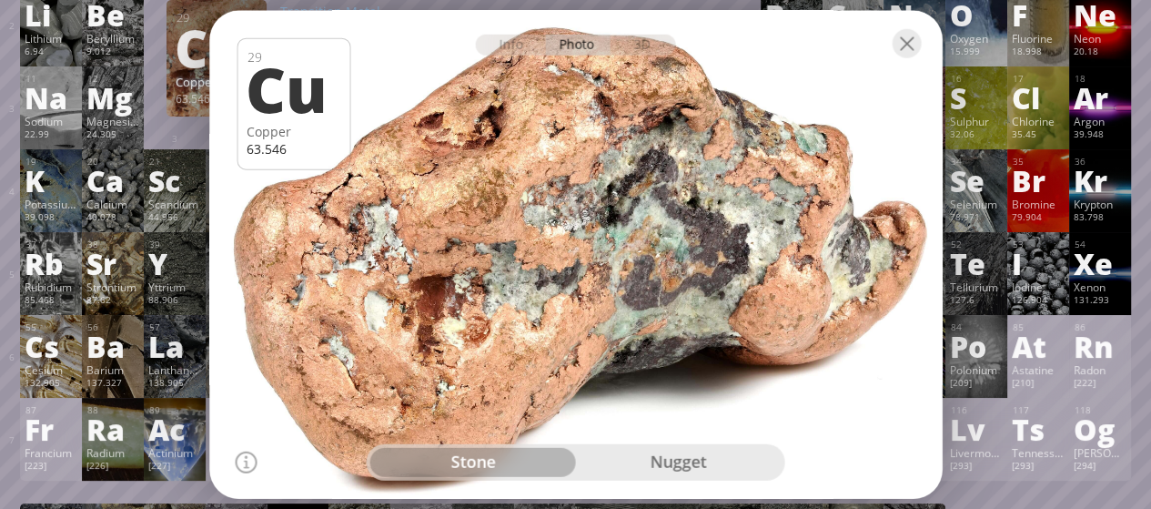
click at [631, 453] on div "nugget" at bounding box center [679, 462] width 206 height 29
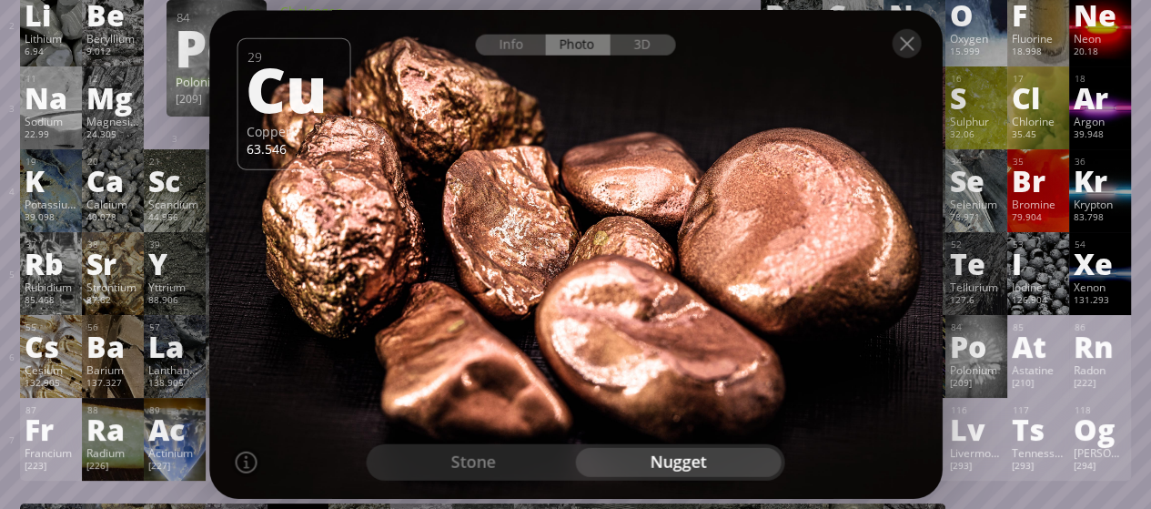
click at [964, 371] on div "Polonium" at bounding box center [976, 369] width 53 height 15
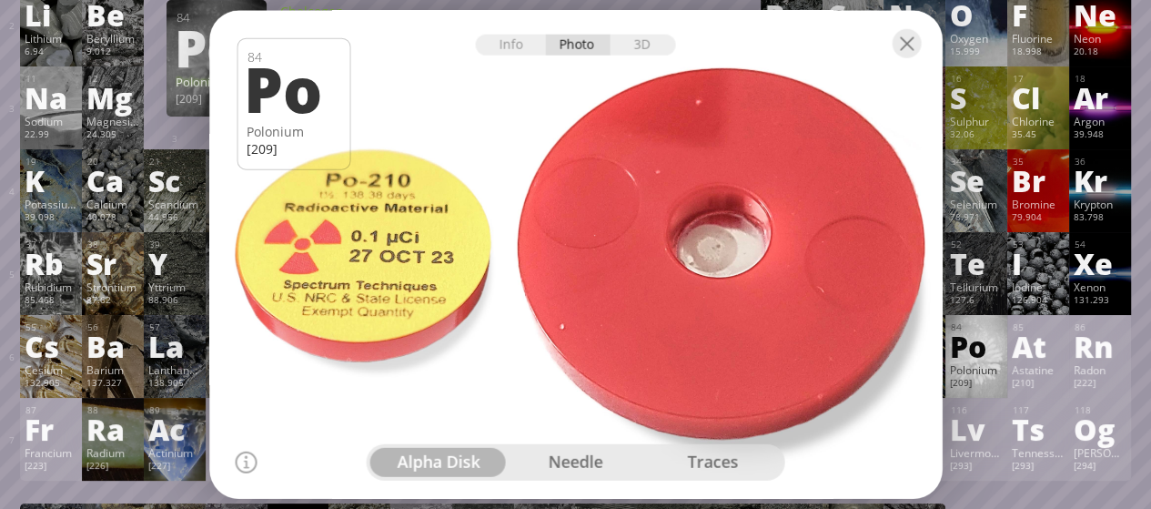
click at [677, 464] on div "traces" at bounding box center [712, 462] width 137 height 29
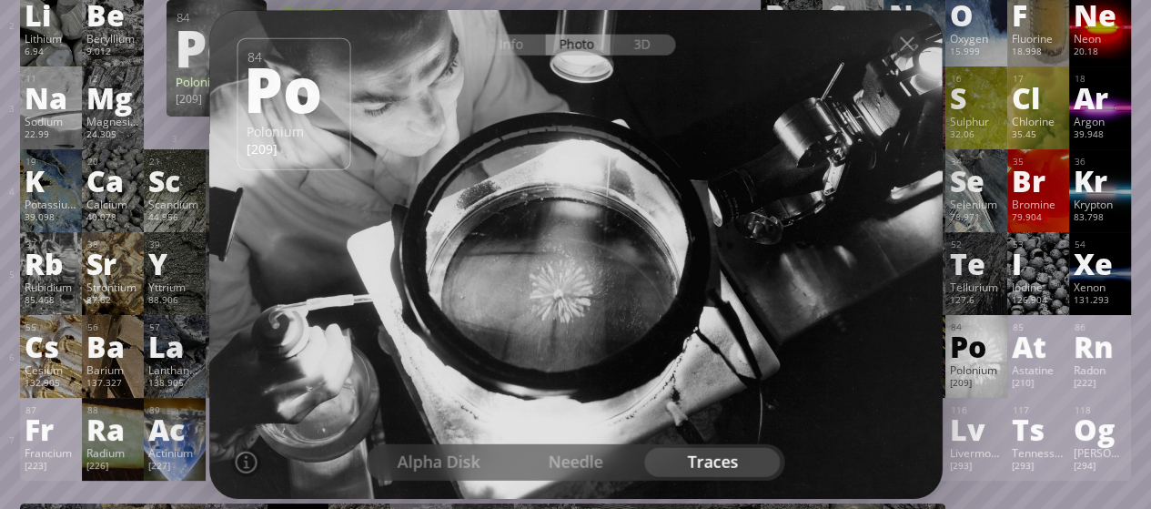
click at [602, 466] on div "needle" at bounding box center [575, 462] width 137 height 29
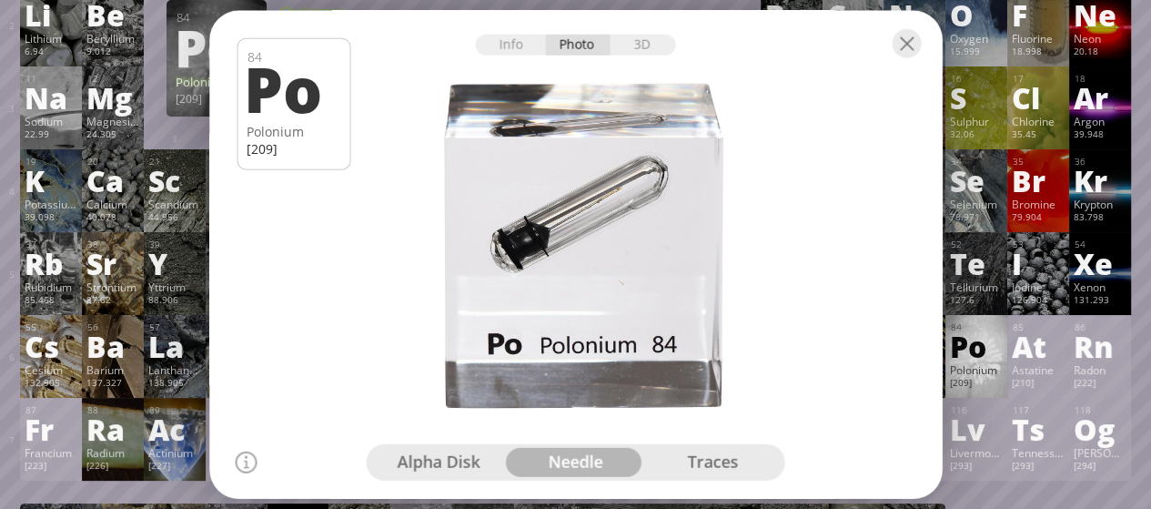
drag, startPoint x: 497, startPoint y: 292, endPoint x: 671, endPoint y: 356, distance: 185.1
click at [671, 356] on div at bounding box center [576, 254] width 740 height 493
